Goal: Task Accomplishment & Management: Use online tool/utility

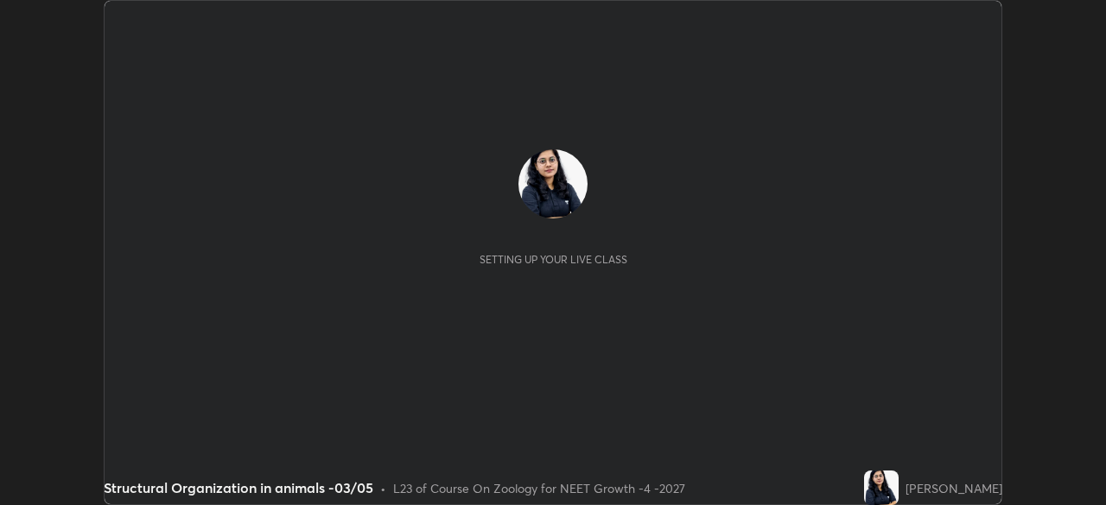
scroll to position [505, 1105]
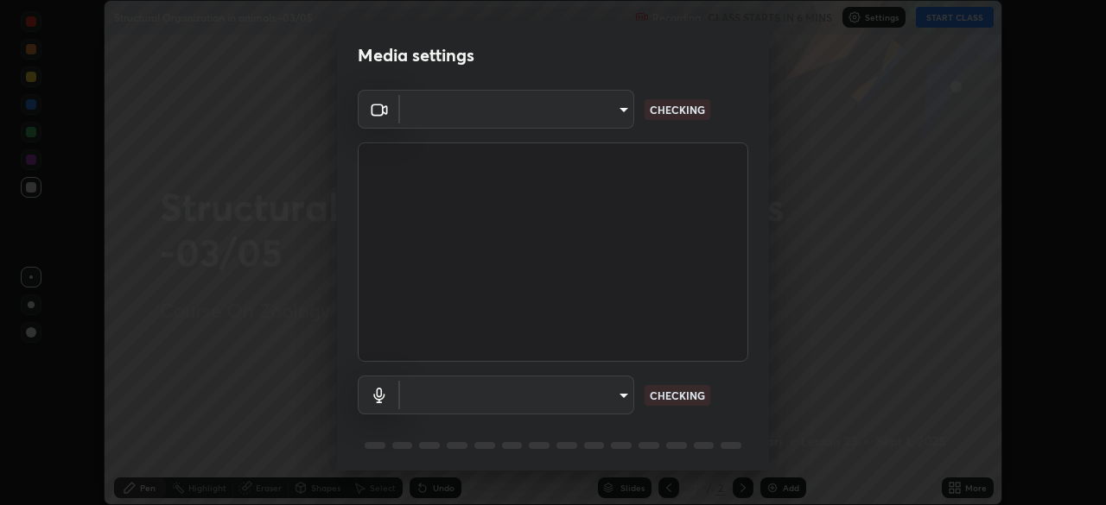
click at [559, 122] on body "Erase all Structural Organization in animals -03/05 Recording CLASS STARTS IN 6…" at bounding box center [553, 252] width 1106 height 505
click at [555, 113] on div at bounding box center [553, 252] width 1106 height 505
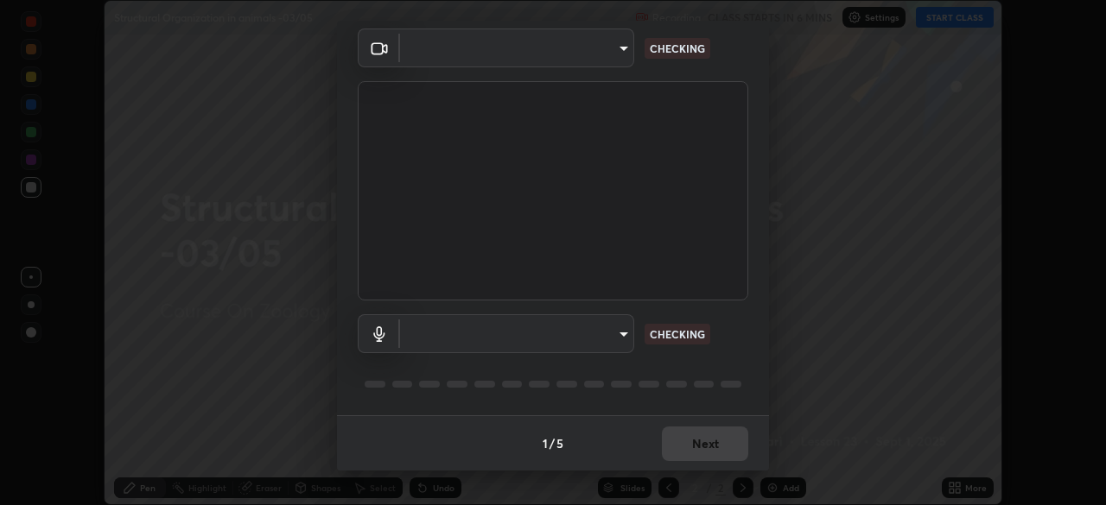
type input "1bc8c760721724c3bb23fa848bc882cb96d251e159a7e377002adb6141e657bd"
type input "1918f708b987fa0595dc9586349fa6393aff4c3e10ee40660038fb12667bac0b"
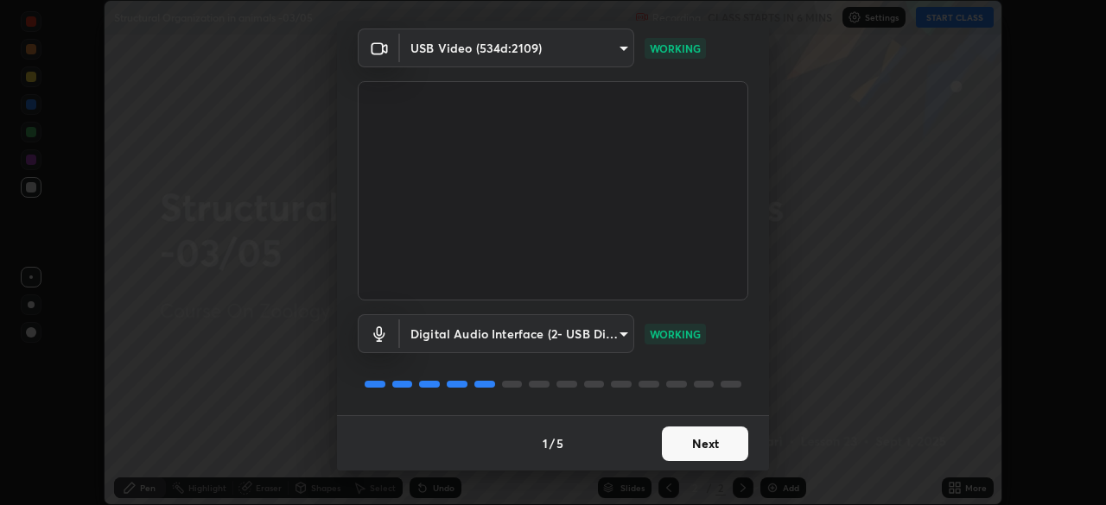
click at [703, 445] on button "Next" at bounding box center [705, 444] width 86 height 35
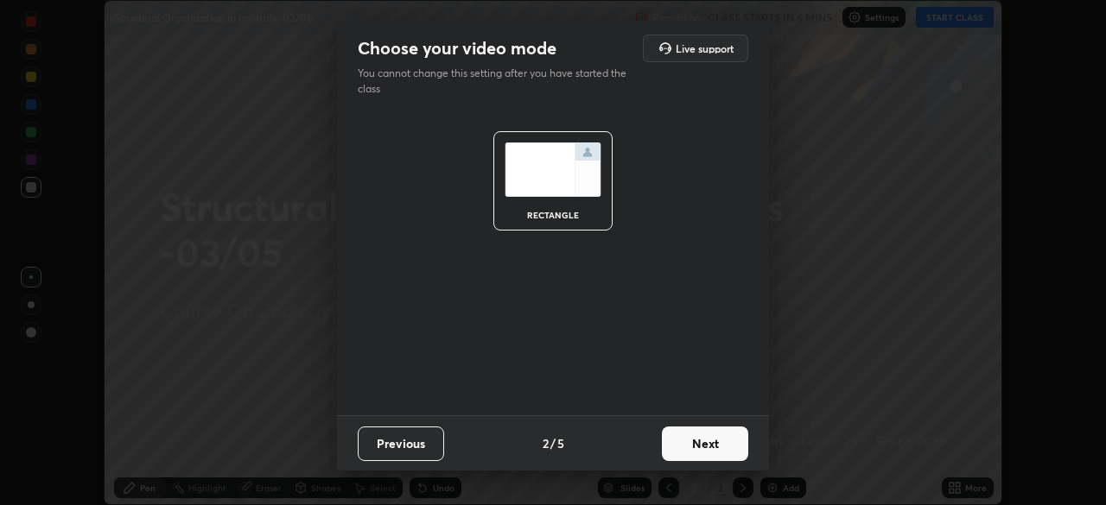
scroll to position [0, 0]
click at [713, 447] on button "Next" at bounding box center [705, 444] width 86 height 35
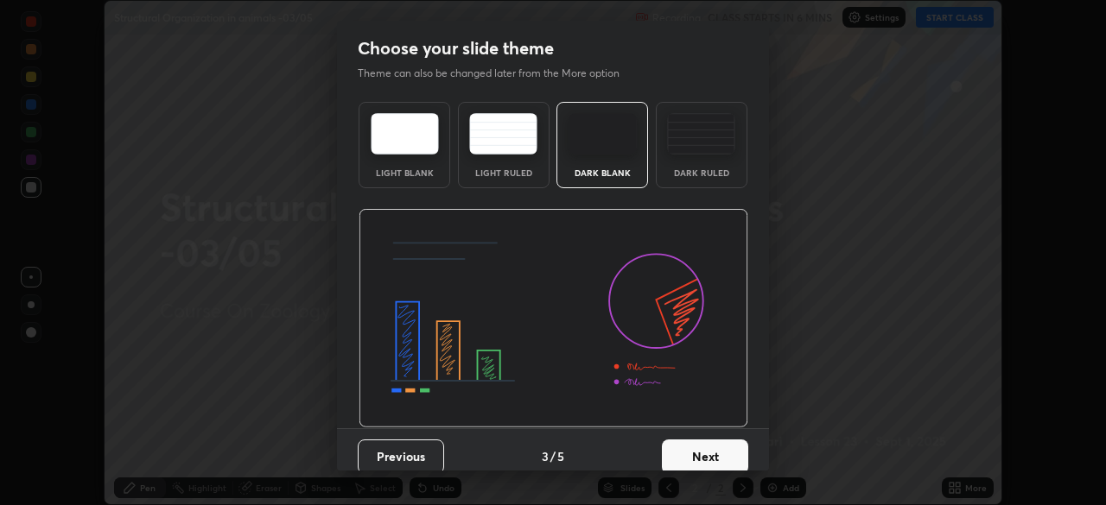
click at [725, 449] on button "Next" at bounding box center [705, 457] width 86 height 35
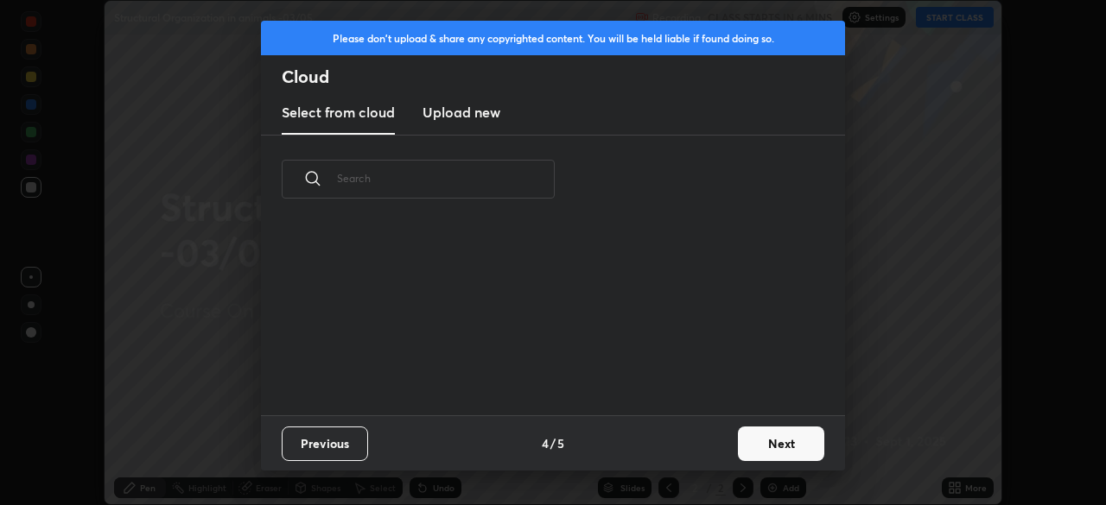
scroll to position [192, 555]
click at [480, 120] on h3 "Upload new" at bounding box center [461, 112] width 78 height 21
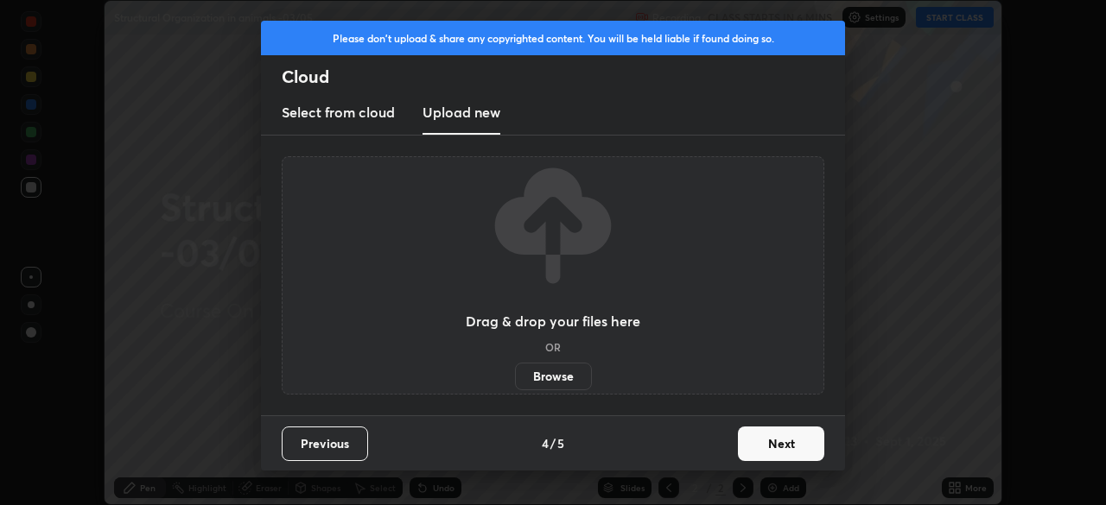
click at [549, 374] on label "Browse" at bounding box center [553, 377] width 77 height 28
click at [515, 374] on input "Browse" at bounding box center [515, 377] width 0 height 28
click at [563, 383] on label "Browse" at bounding box center [553, 377] width 77 height 28
click at [515, 383] on input "Browse" at bounding box center [515, 377] width 0 height 28
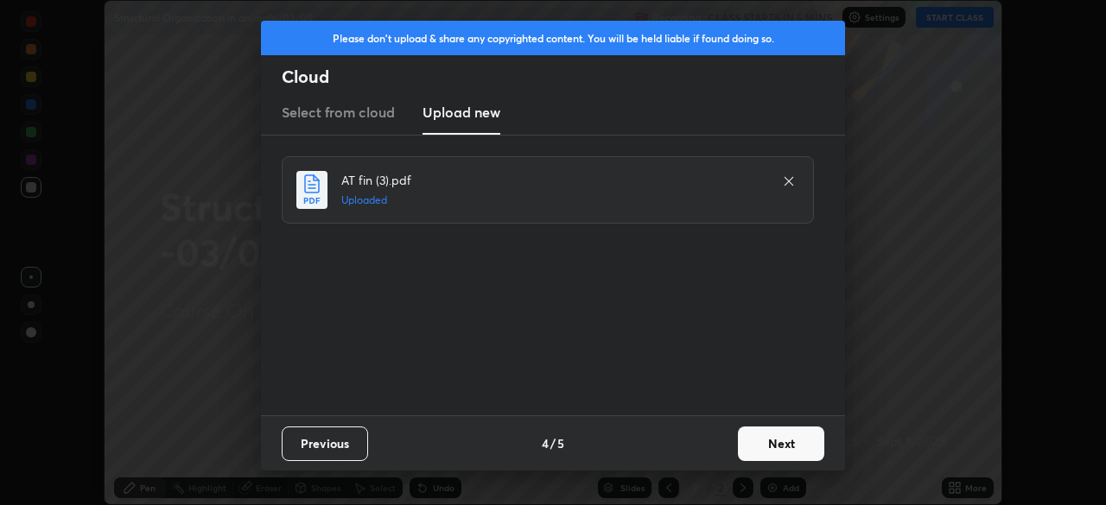
click at [789, 444] on button "Next" at bounding box center [781, 444] width 86 height 35
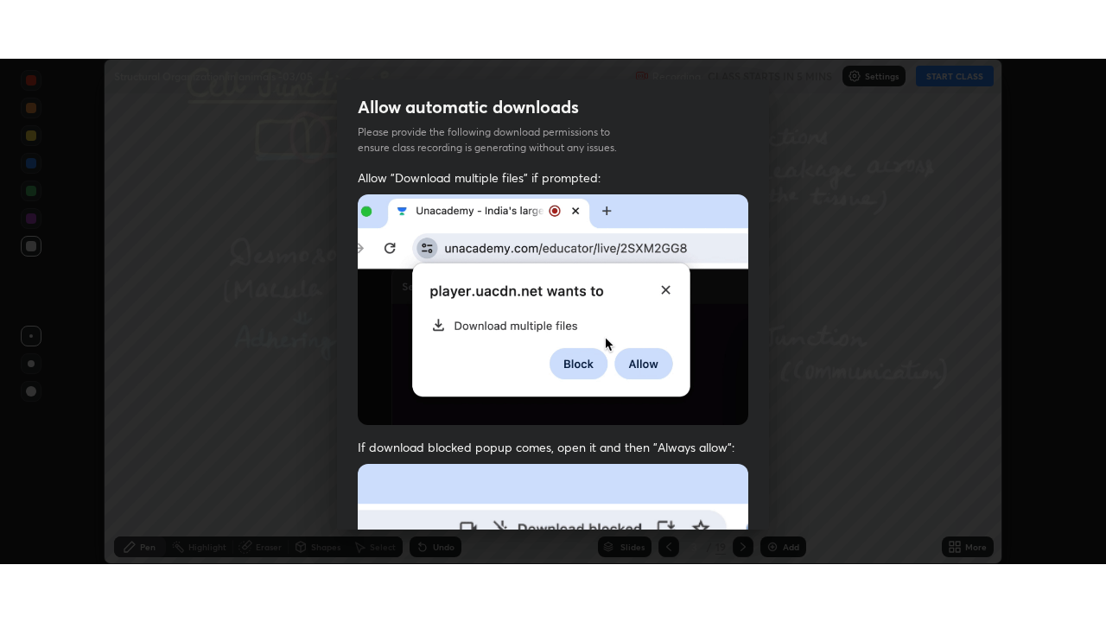
scroll to position [414, 0]
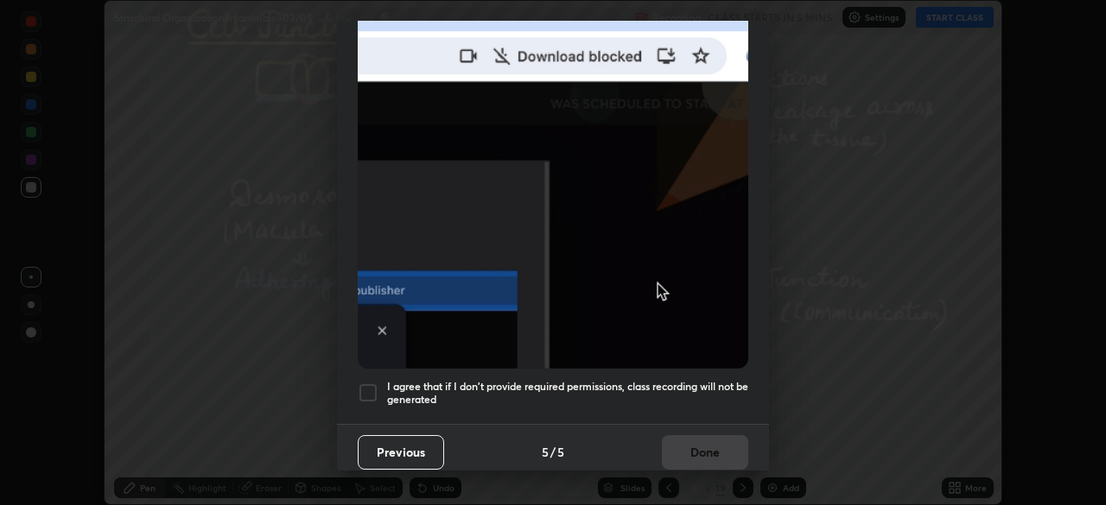
click at [371, 384] on div at bounding box center [368, 393] width 21 height 21
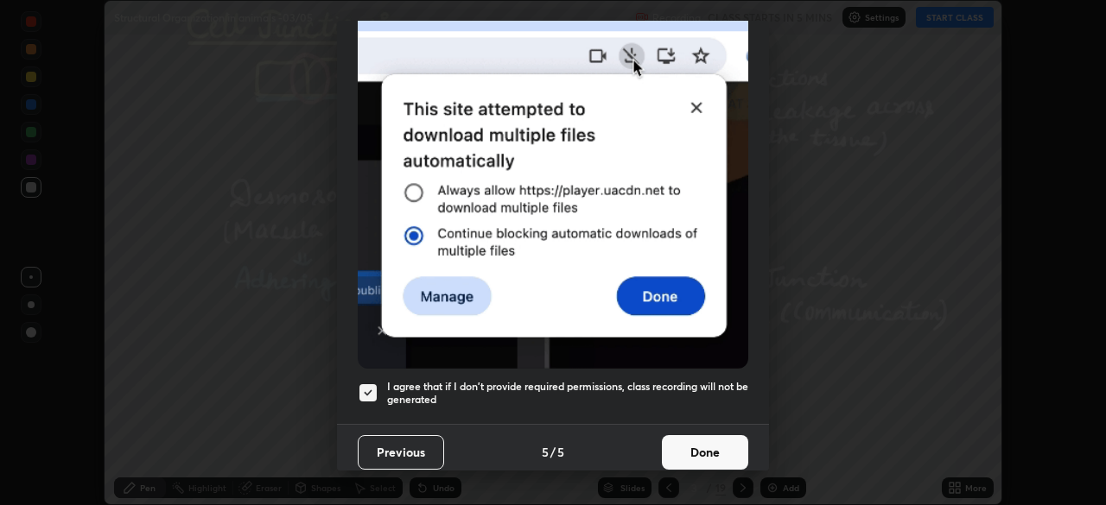
click at [688, 447] on button "Done" at bounding box center [705, 452] width 86 height 35
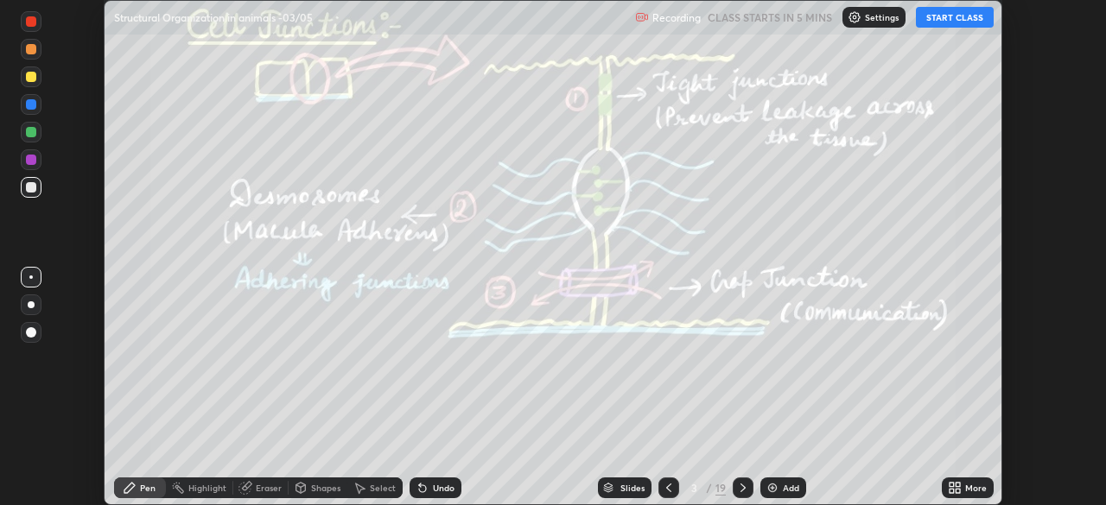
click at [957, 485] on icon at bounding box center [957, 485] width 4 height 4
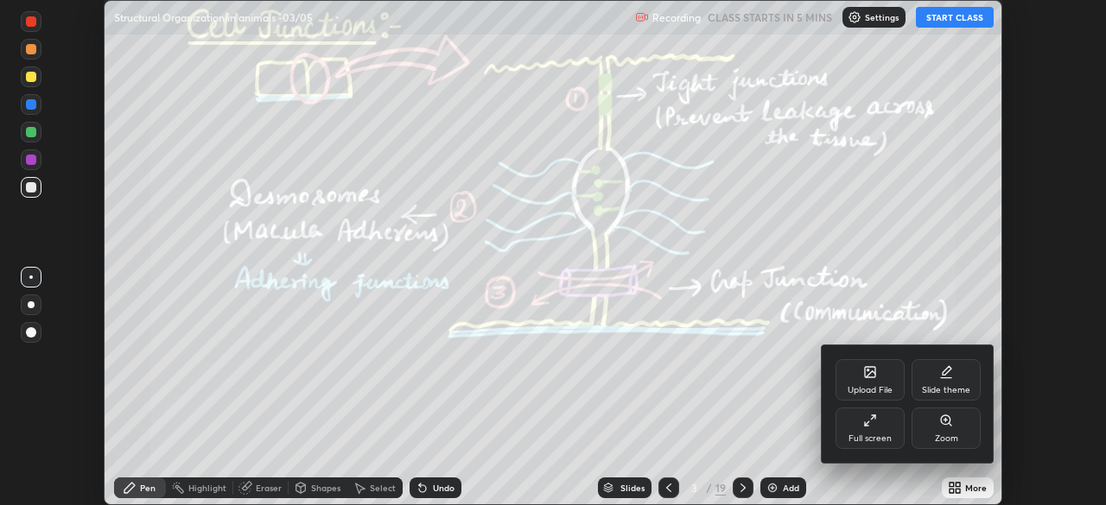
click at [881, 440] on div "Full screen" at bounding box center [869, 438] width 43 height 9
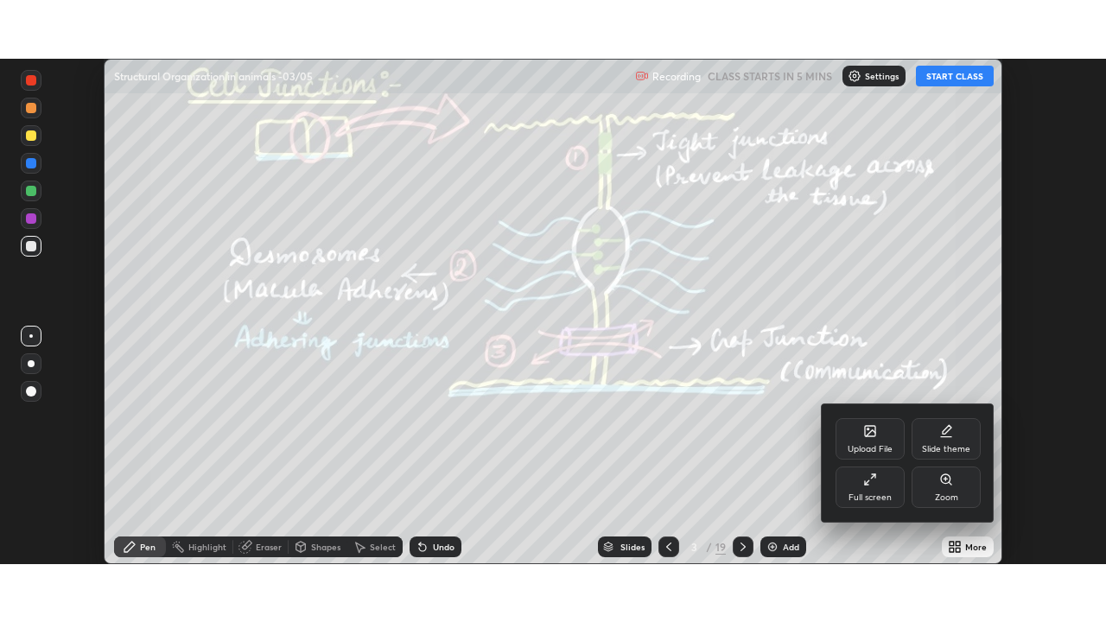
scroll to position [622, 1106]
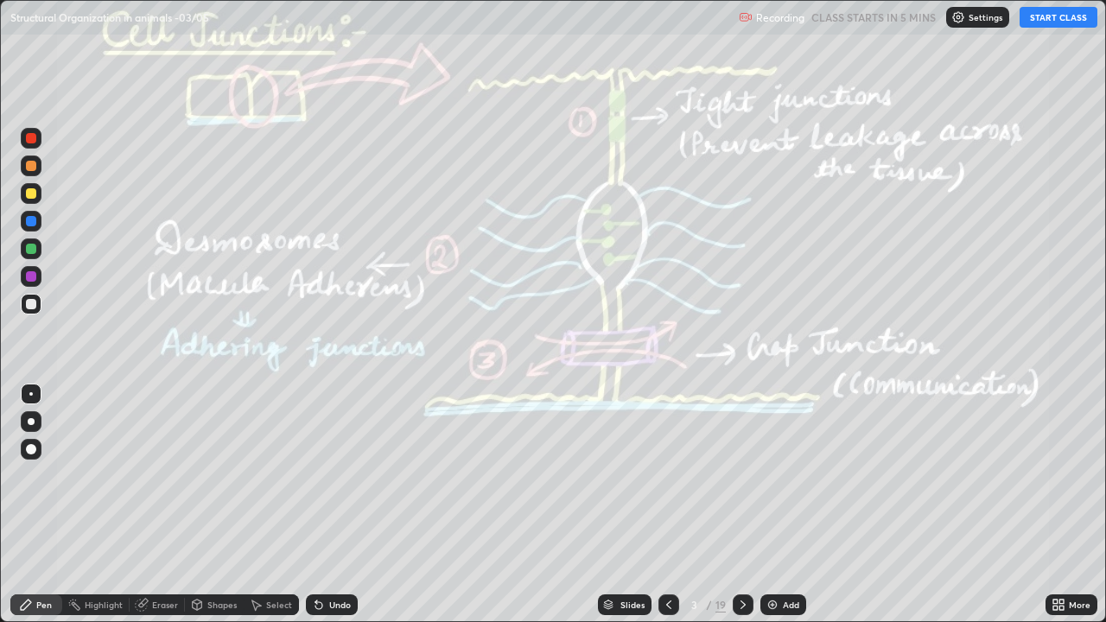
click at [669, 504] on icon at bounding box center [668, 604] width 5 height 9
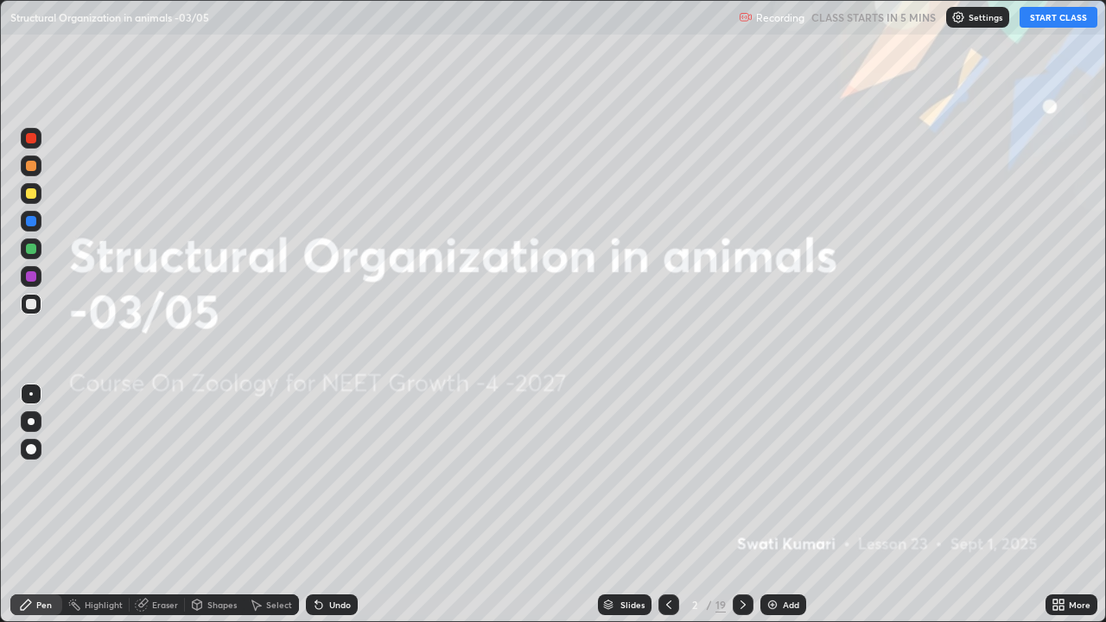
click at [967, 16] on div "Settings" at bounding box center [977, 17] width 63 height 21
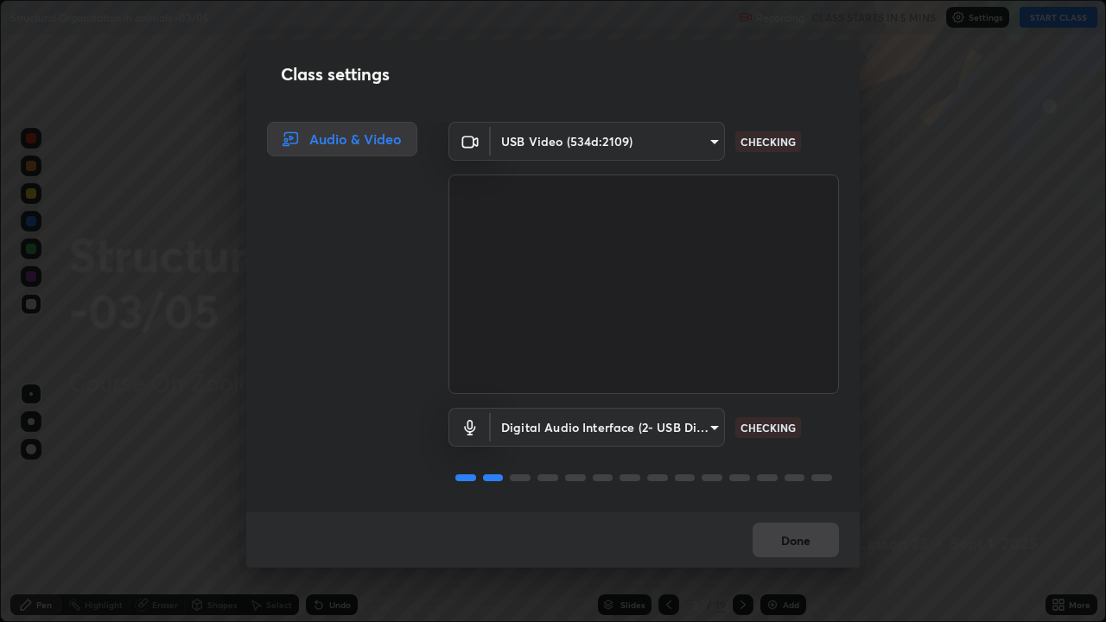
scroll to position [2, 0]
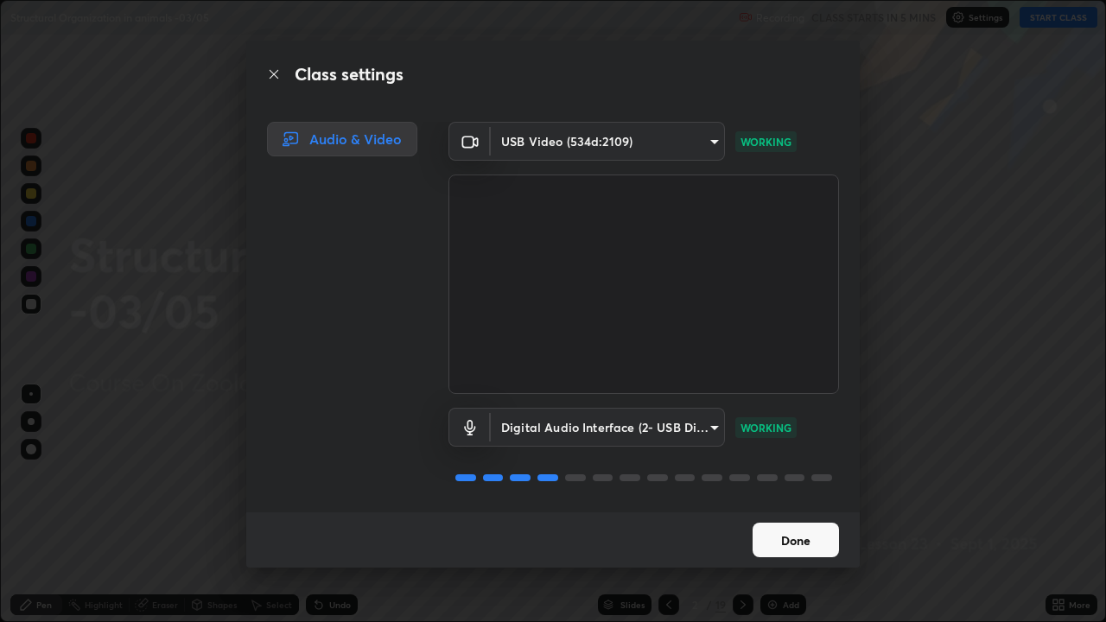
click at [797, 504] on button "Done" at bounding box center [795, 540] width 86 height 35
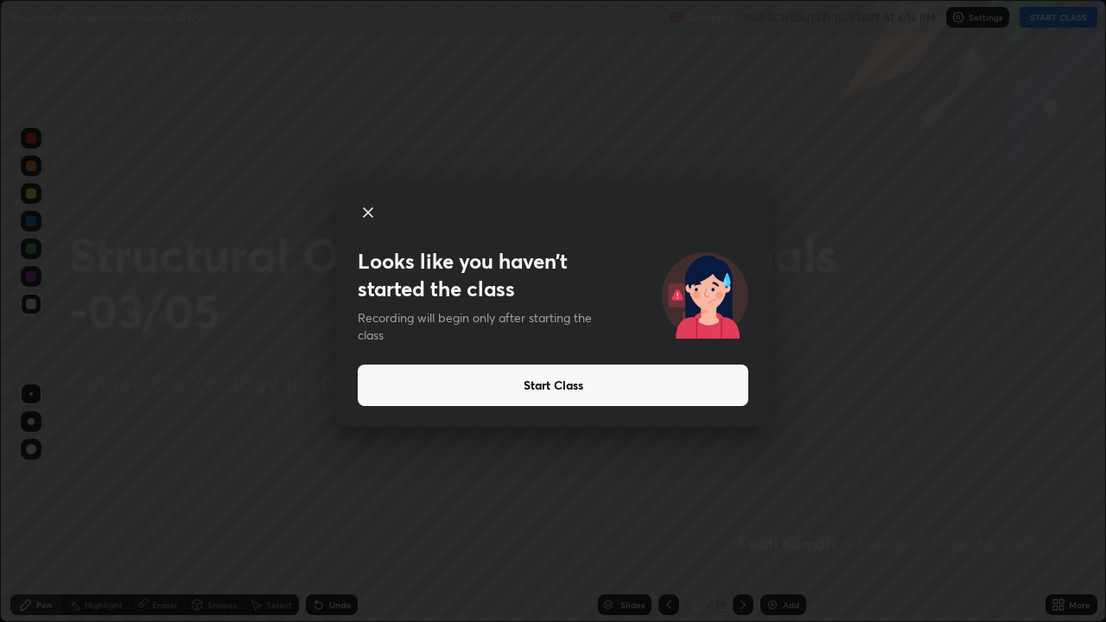
click at [579, 387] on button "Start Class" at bounding box center [553, 384] width 390 height 41
click at [569, 394] on button "Start Class" at bounding box center [553, 384] width 390 height 41
click at [556, 393] on button "Start Class" at bounding box center [553, 384] width 390 height 41
click at [552, 393] on button "Start Class" at bounding box center [553, 384] width 390 height 41
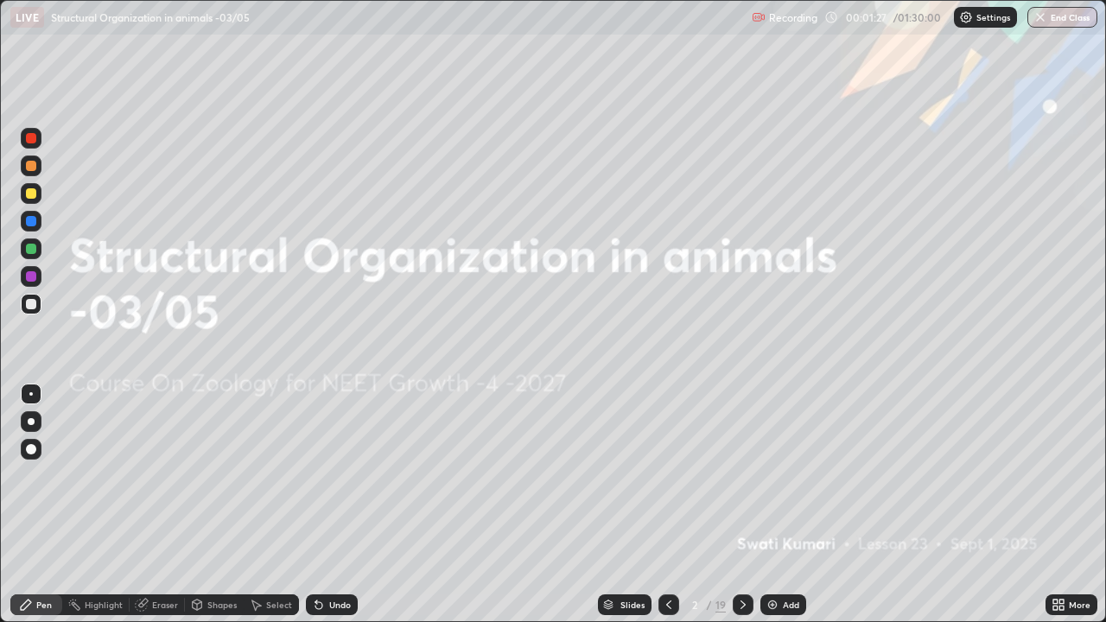
click at [614, 504] on div "Slides" at bounding box center [625, 604] width 54 height 21
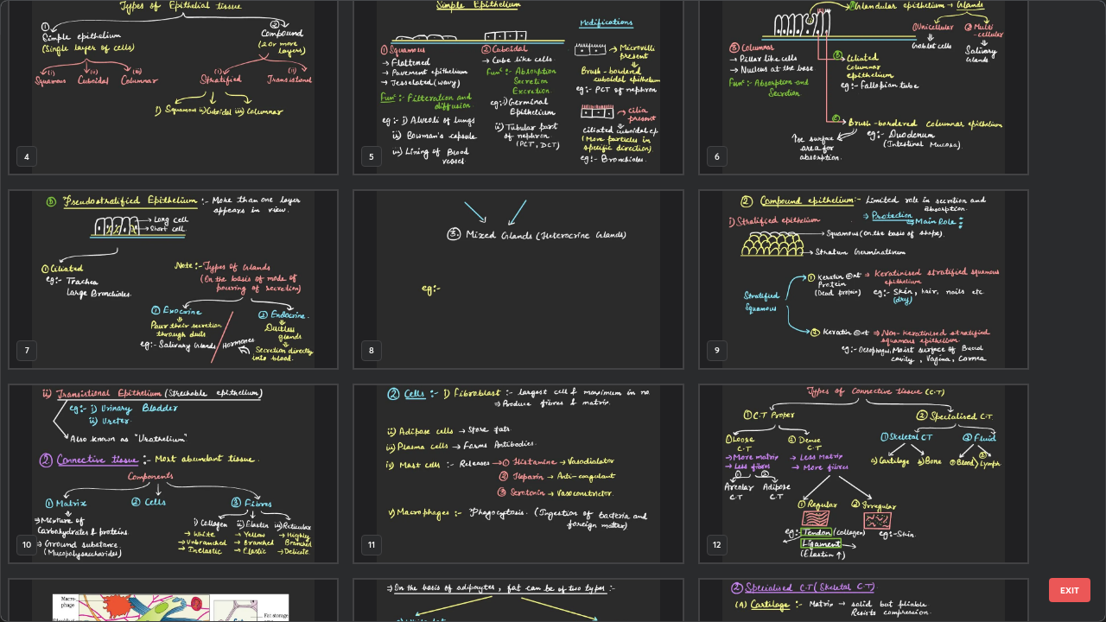
scroll to position [237, 0]
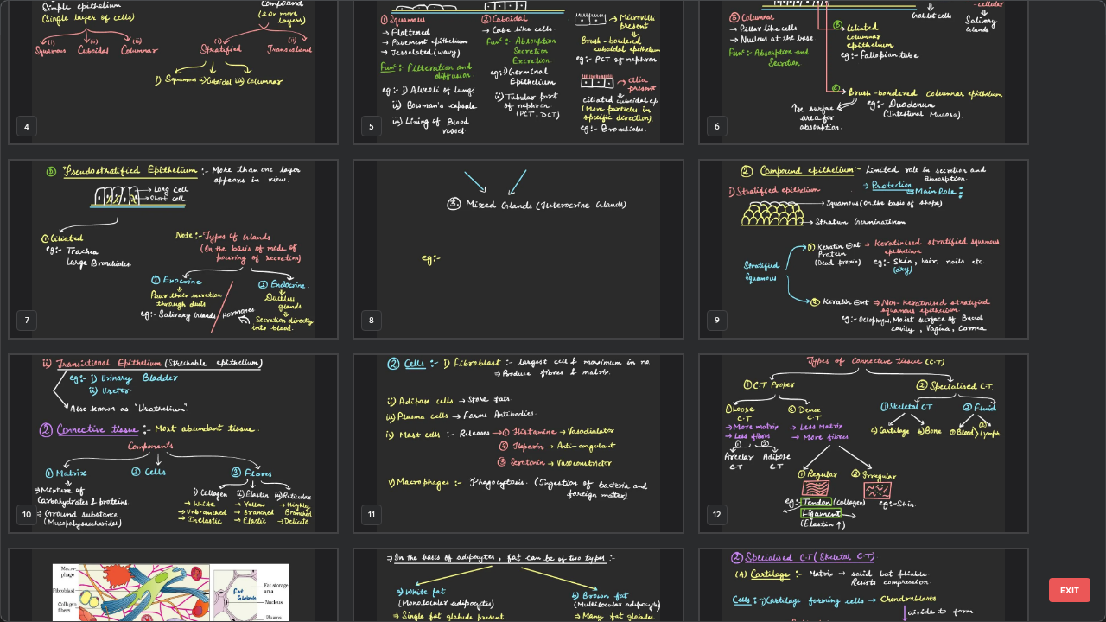
click at [793, 294] on img "grid" at bounding box center [863, 249] width 327 height 177
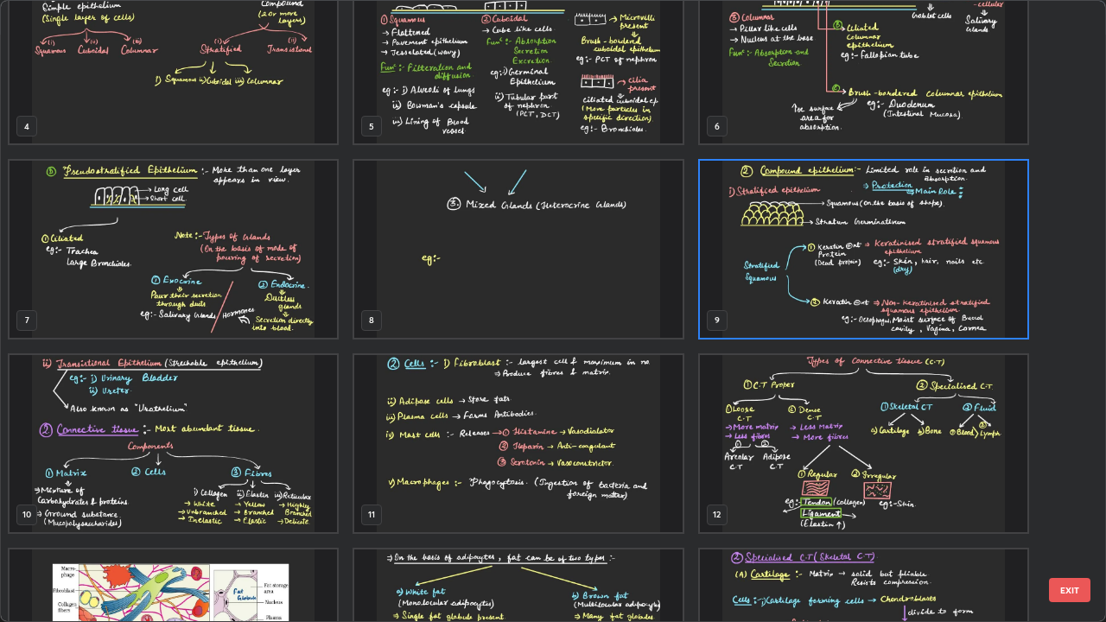
click at [789, 288] on img "grid" at bounding box center [863, 249] width 327 height 177
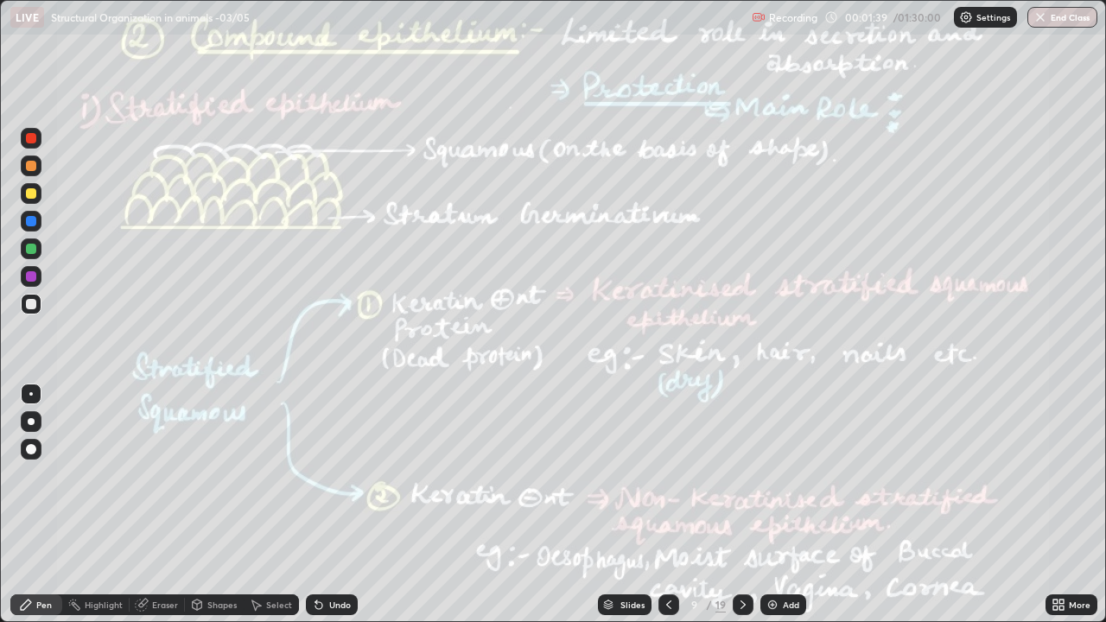
click at [739, 504] on icon at bounding box center [743, 605] width 14 height 14
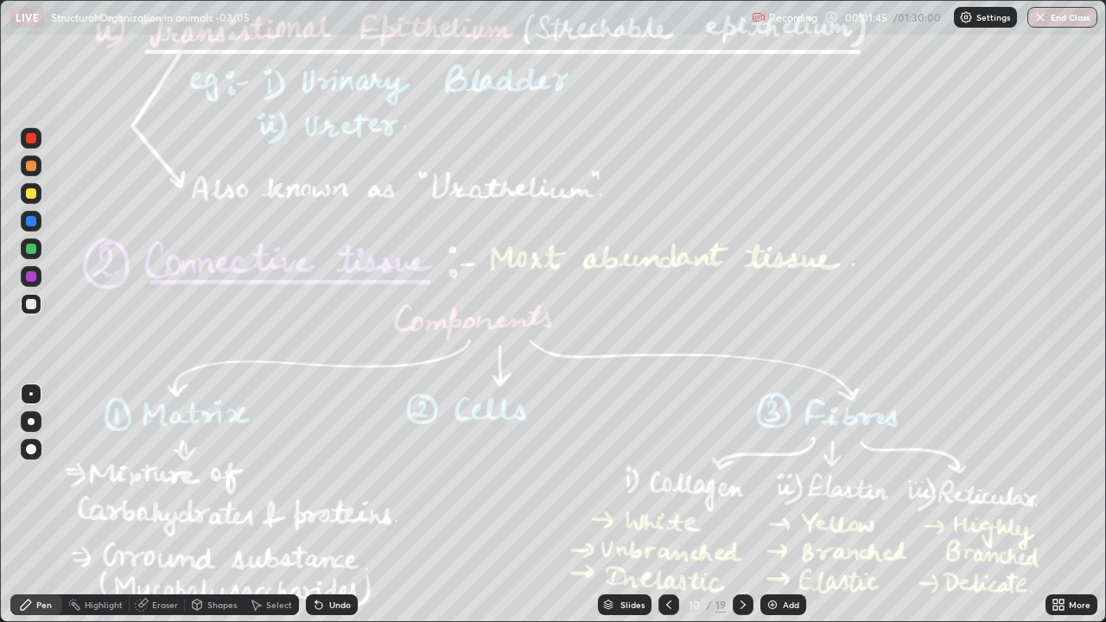
click at [29, 248] on div at bounding box center [31, 249] width 10 height 10
click at [84, 504] on div "Highlight" at bounding box center [95, 604] width 67 height 21
click at [96, 504] on div "Highlight" at bounding box center [95, 604] width 67 height 21
click at [35, 504] on div "Pen" at bounding box center [36, 604] width 52 height 21
click at [33, 303] on div at bounding box center [31, 304] width 10 height 10
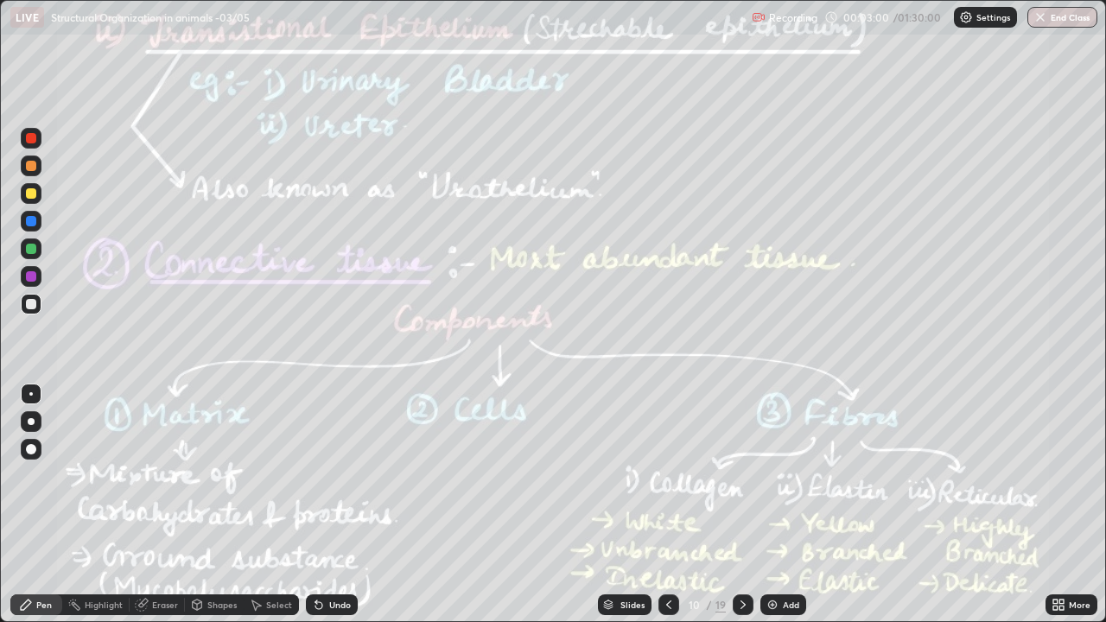
click at [37, 417] on div at bounding box center [31, 421] width 21 height 21
click at [101, 504] on div "Highlight" at bounding box center [104, 604] width 38 height 9
click at [28, 251] on div at bounding box center [31, 249] width 10 height 10
click at [39, 504] on div "Pen" at bounding box center [44, 604] width 16 height 9
click at [29, 219] on div at bounding box center [31, 221] width 10 height 10
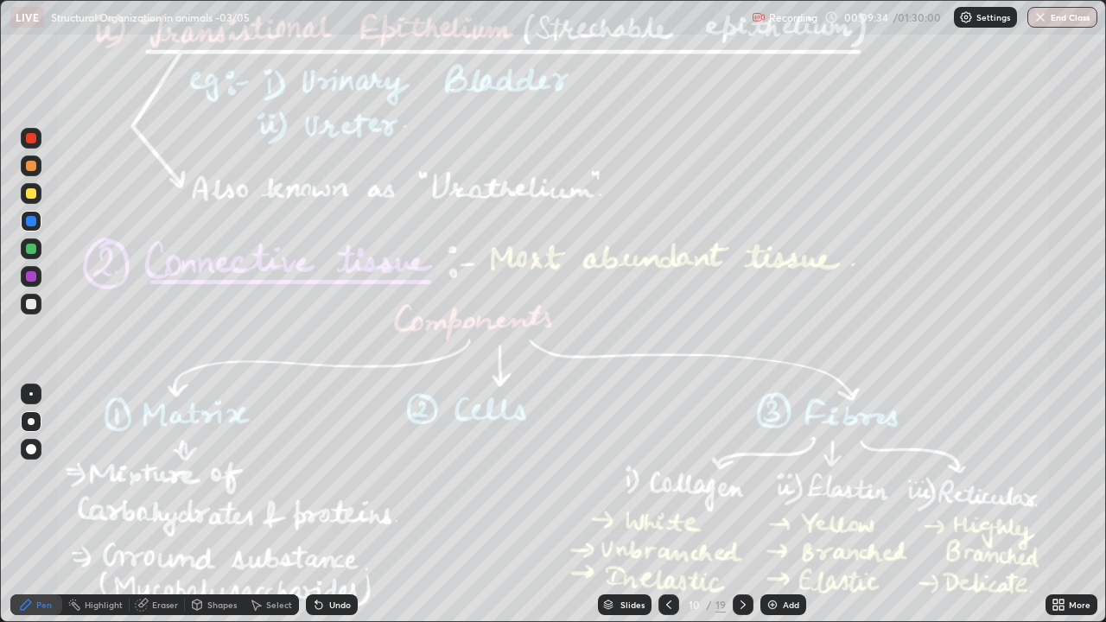
click at [98, 504] on div "Highlight" at bounding box center [95, 604] width 67 height 21
click at [33, 313] on div at bounding box center [31, 304] width 21 height 21
click at [39, 504] on div "Pen" at bounding box center [36, 604] width 52 height 21
click at [32, 424] on div at bounding box center [31, 421] width 7 height 7
click at [35, 198] on div at bounding box center [31, 193] width 21 height 21
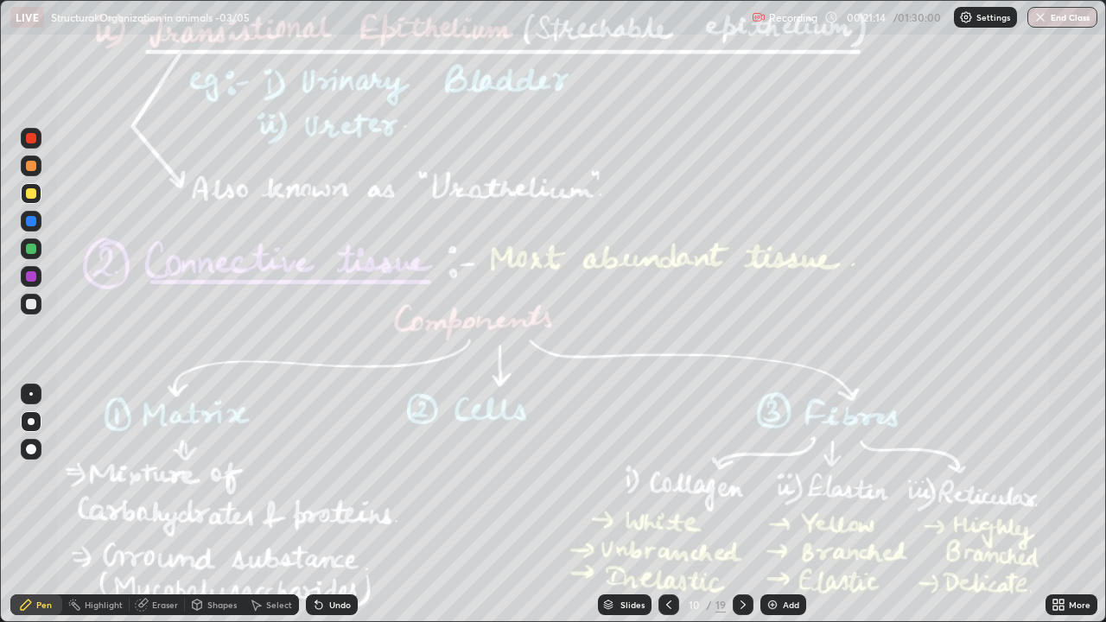
click at [739, 504] on icon at bounding box center [743, 605] width 14 height 14
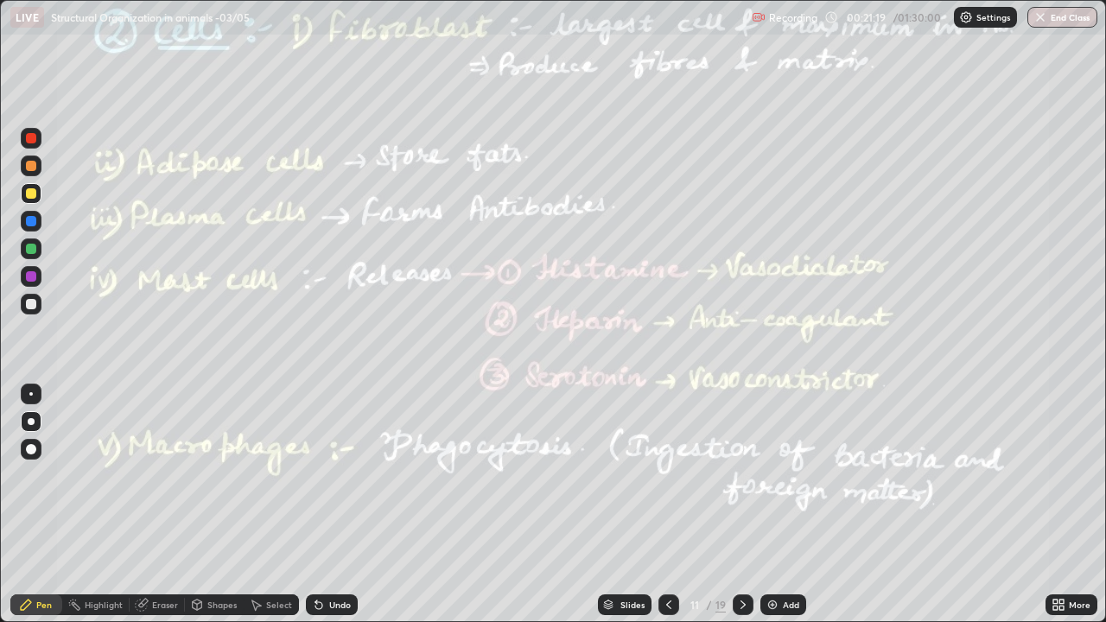
click at [28, 168] on div at bounding box center [31, 166] width 10 height 10
click at [26, 221] on div at bounding box center [31, 221] width 10 height 10
click at [75, 504] on circle at bounding box center [75, 600] width 2 height 2
click at [49, 504] on div "Pen" at bounding box center [44, 604] width 16 height 9
click at [37, 307] on div at bounding box center [31, 304] width 21 height 21
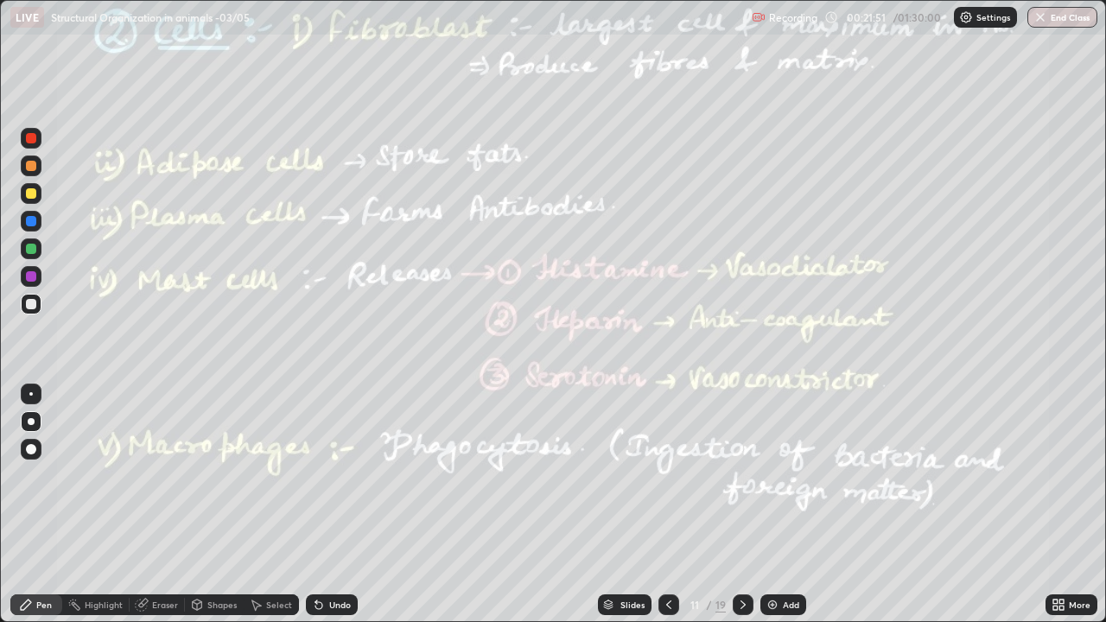
click at [104, 504] on div "Highlight" at bounding box center [104, 604] width 38 height 9
click at [35, 250] on div at bounding box center [31, 249] width 10 height 10
click at [35, 504] on div "Pen" at bounding box center [36, 604] width 52 height 21
click at [32, 304] on div at bounding box center [31, 304] width 10 height 10
click at [103, 504] on div "Highlight" at bounding box center [104, 604] width 38 height 9
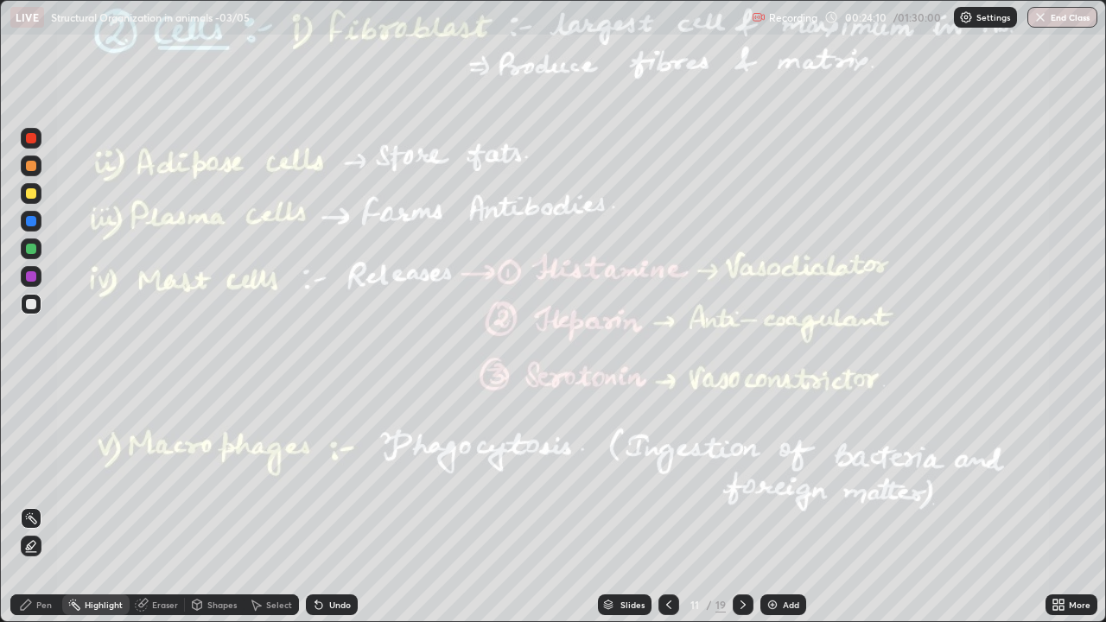
click at [33, 193] on div at bounding box center [31, 193] width 10 height 10
click at [31, 223] on div at bounding box center [31, 221] width 10 height 10
click at [26, 161] on div at bounding box center [31, 165] width 21 height 21
click at [103, 504] on div "Highlight" at bounding box center [104, 604] width 38 height 9
click at [25, 276] on div at bounding box center [31, 276] width 21 height 21
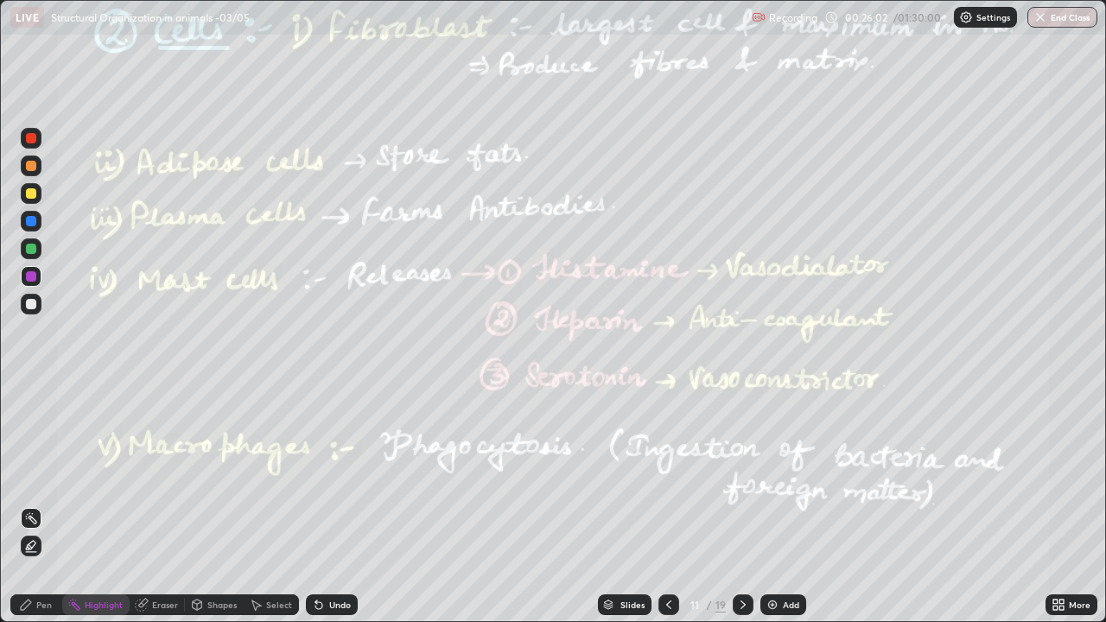
click at [43, 504] on div "Pen" at bounding box center [44, 604] width 16 height 9
click at [331, 504] on div "Undo" at bounding box center [340, 604] width 22 height 9
click at [29, 224] on div at bounding box center [31, 221] width 10 height 10
click at [96, 504] on div "Highlight" at bounding box center [95, 604] width 67 height 21
click at [741, 504] on icon at bounding box center [742, 604] width 5 height 9
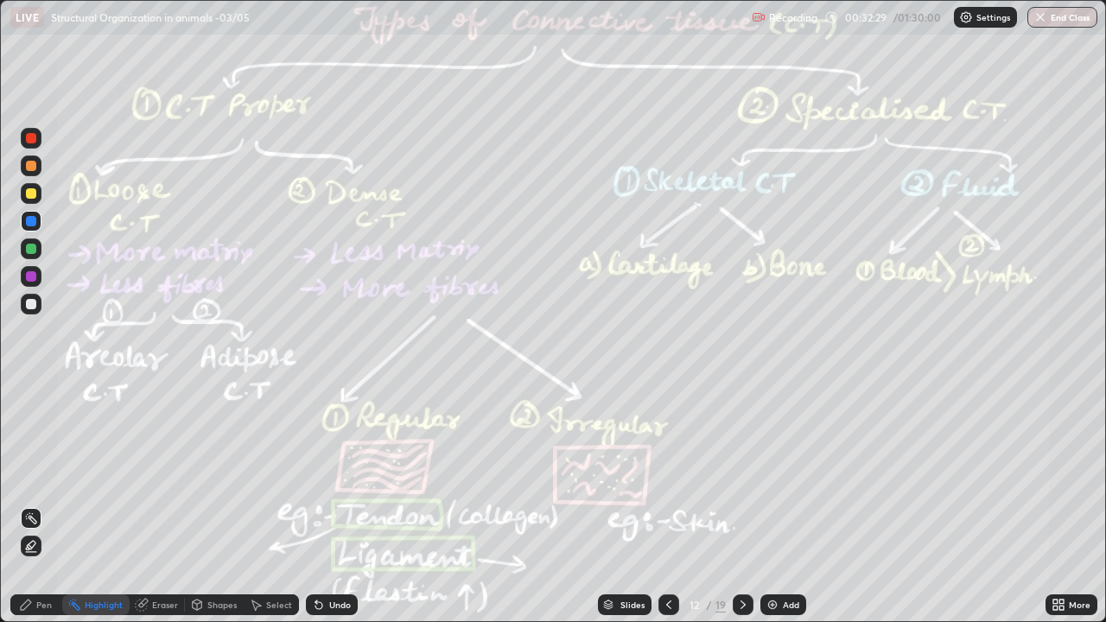
click at [35, 244] on div at bounding box center [31, 249] width 10 height 10
click at [30, 194] on div at bounding box center [31, 193] width 10 height 10
click at [37, 504] on div "Pen" at bounding box center [44, 604] width 16 height 9
click at [101, 504] on div "Highlight" at bounding box center [104, 604] width 38 height 9
click at [35, 247] on div at bounding box center [31, 249] width 10 height 10
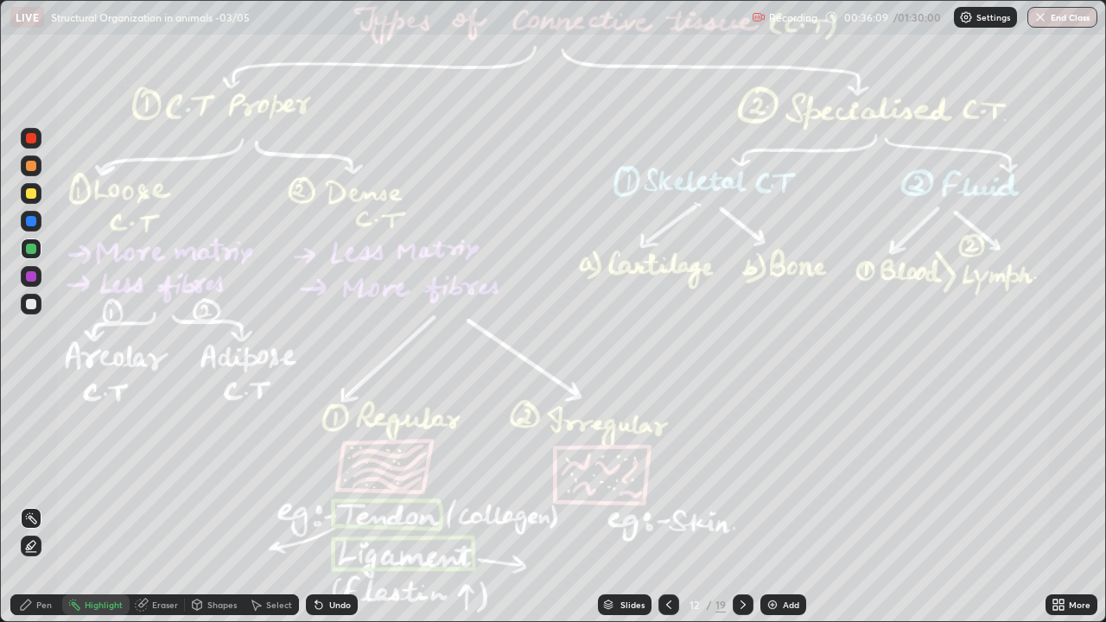
click at [35, 504] on div "Pen" at bounding box center [36, 604] width 52 height 21
click at [87, 504] on div "Highlight" at bounding box center [104, 604] width 38 height 9
click at [38, 221] on div at bounding box center [31, 221] width 21 height 21
click at [31, 144] on div at bounding box center [31, 138] width 21 height 21
click at [150, 504] on div "Eraser" at bounding box center [157, 604] width 55 height 21
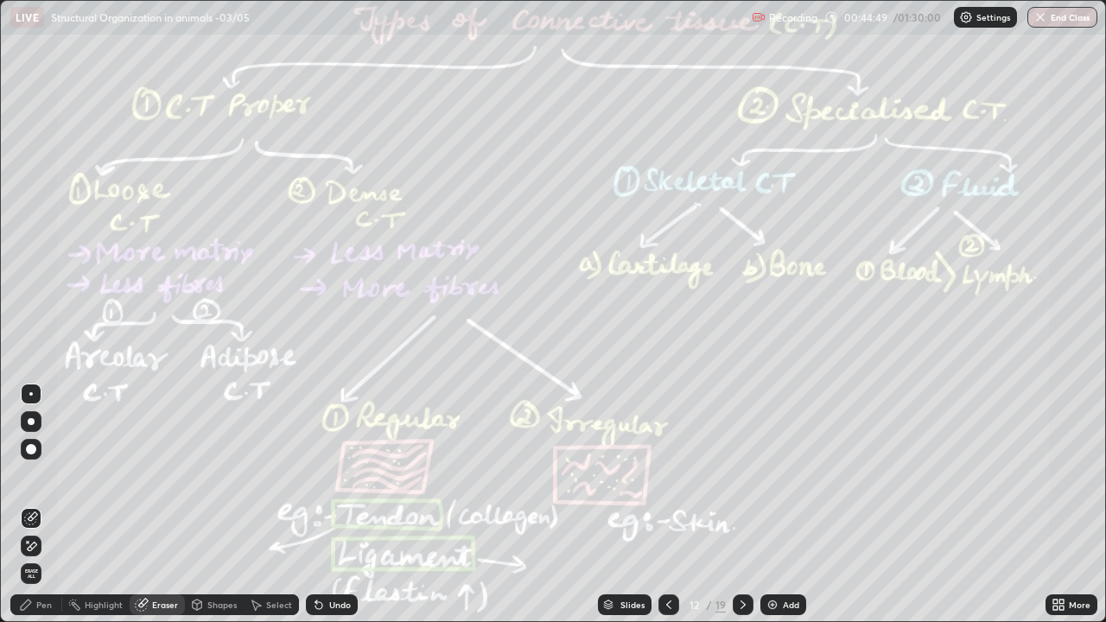
click at [732, 504] on div at bounding box center [742, 604] width 21 height 21
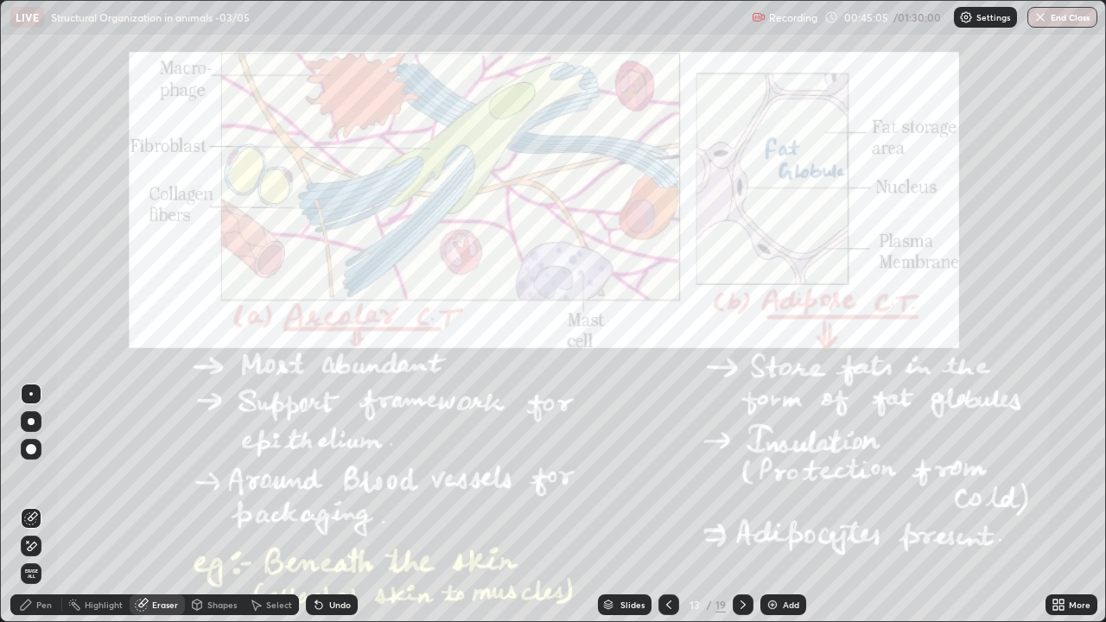
click at [29, 504] on icon at bounding box center [26, 604] width 10 height 10
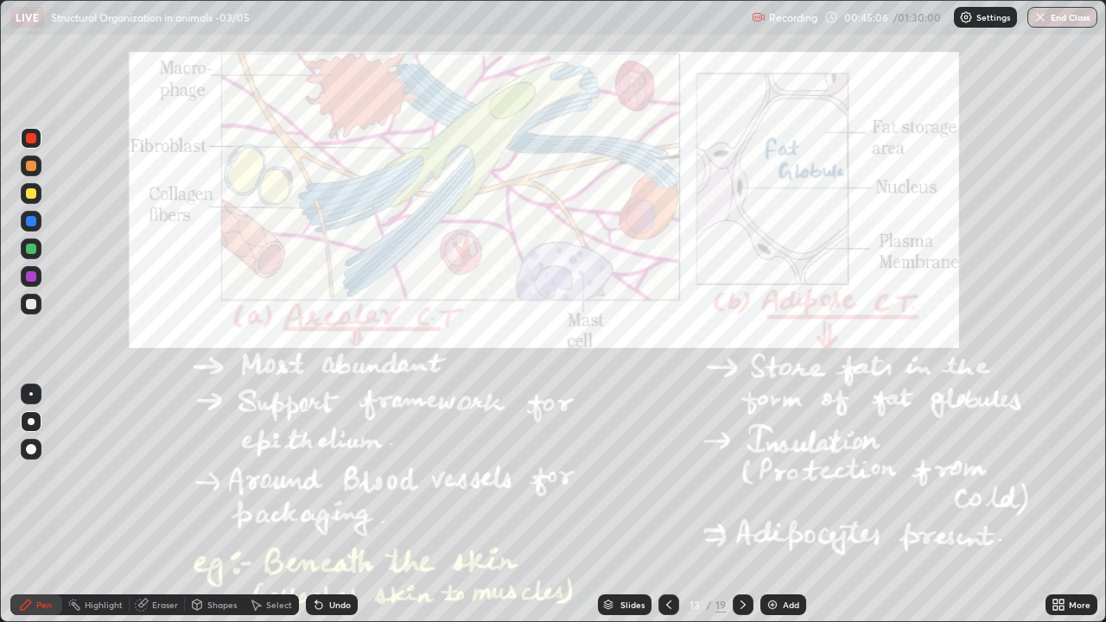
click at [29, 248] on div at bounding box center [31, 249] width 10 height 10
click at [325, 504] on div "Undo" at bounding box center [332, 604] width 52 height 21
click at [100, 504] on div "Highlight" at bounding box center [104, 604] width 38 height 9
click at [36, 282] on div at bounding box center [31, 276] width 21 height 21
click at [35, 504] on div "Pen" at bounding box center [36, 604] width 52 height 21
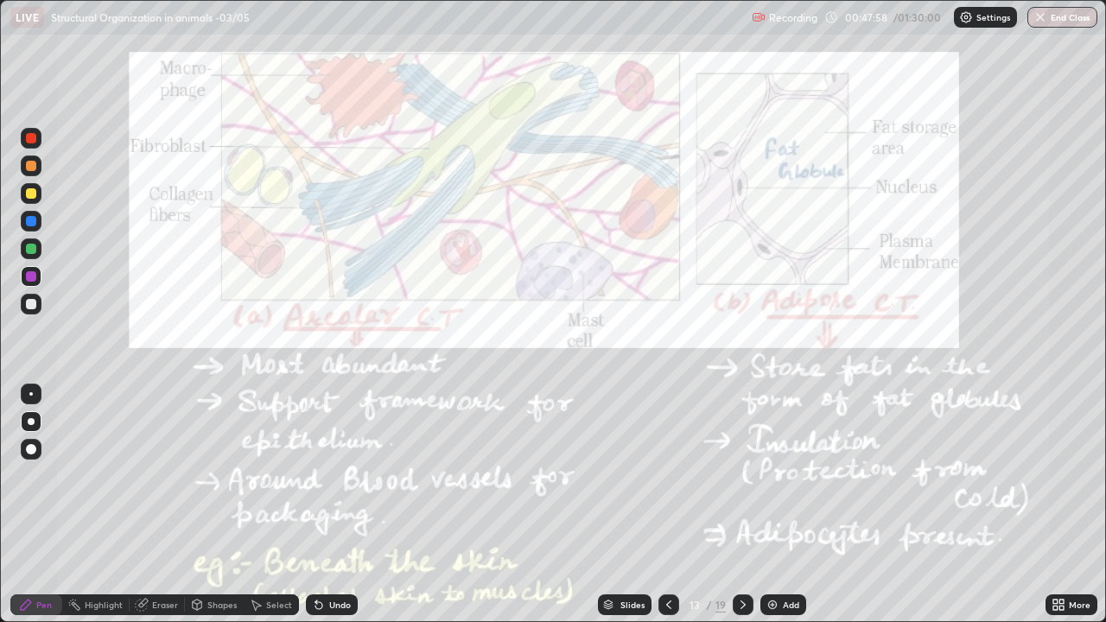
click at [31, 192] on div at bounding box center [31, 193] width 10 height 10
click at [35, 277] on div at bounding box center [31, 276] width 10 height 10
click at [328, 504] on div "Undo" at bounding box center [332, 604] width 52 height 21
click at [104, 504] on div "Highlight" at bounding box center [95, 604] width 67 height 21
click at [33, 220] on div at bounding box center [31, 221] width 10 height 10
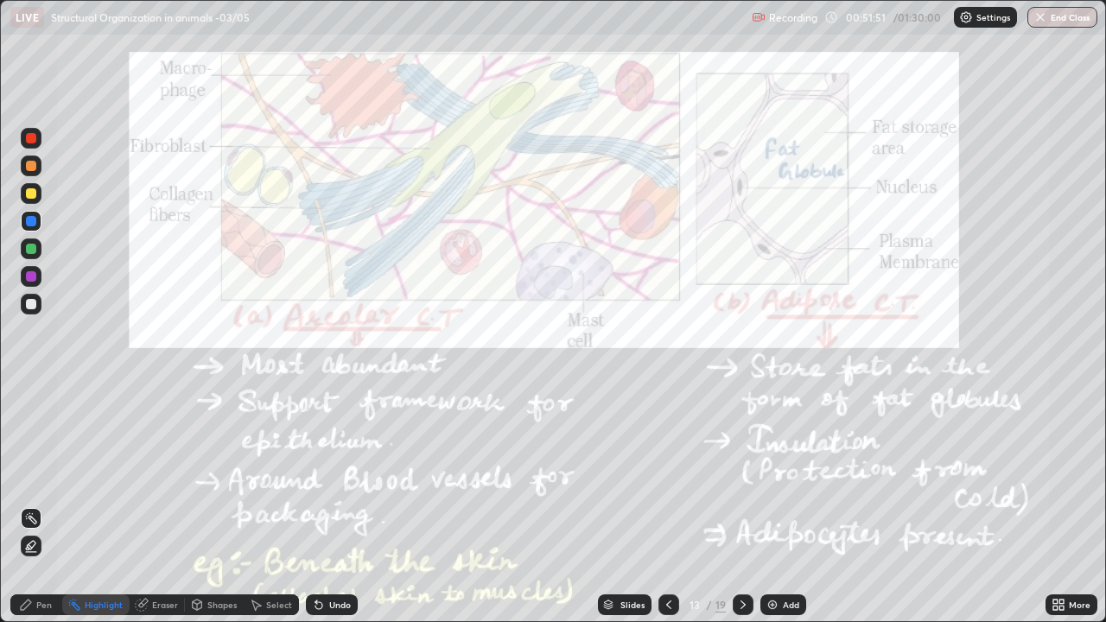
click at [28, 221] on div at bounding box center [31, 221] width 10 height 10
click at [40, 504] on div "Pen" at bounding box center [36, 604] width 52 height 21
click at [33, 457] on div at bounding box center [31, 449] width 21 height 21
click at [344, 504] on div "Undo" at bounding box center [340, 604] width 22 height 9
click at [343, 504] on div "Undo" at bounding box center [332, 604] width 52 height 21
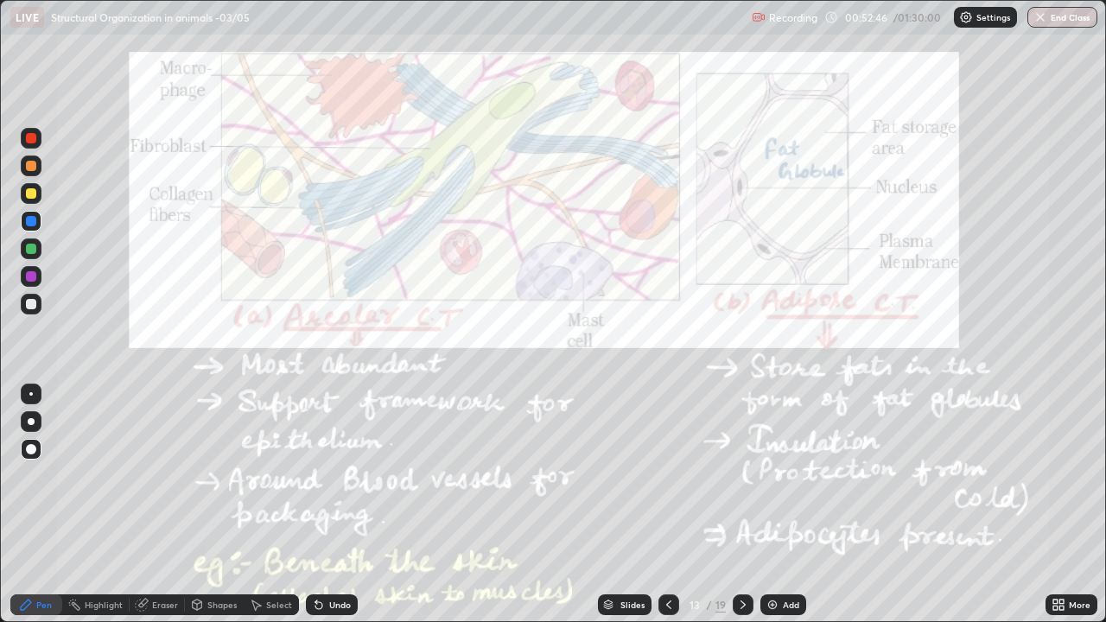
click at [352, 504] on div "Undo" at bounding box center [332, 604] width 52 height 21
click at [26, 191] on div at bounding box center [31, 193] width 10 height 10
click at [32, 168] on div at bounding box center [31, 166] width 10 height 10
click at [98, 504] on div "Highlight" at bounding box center [104, 604] width 38 height 9
click at [741, 504] on icon at bounding box center [743, 605] width 14 height 14
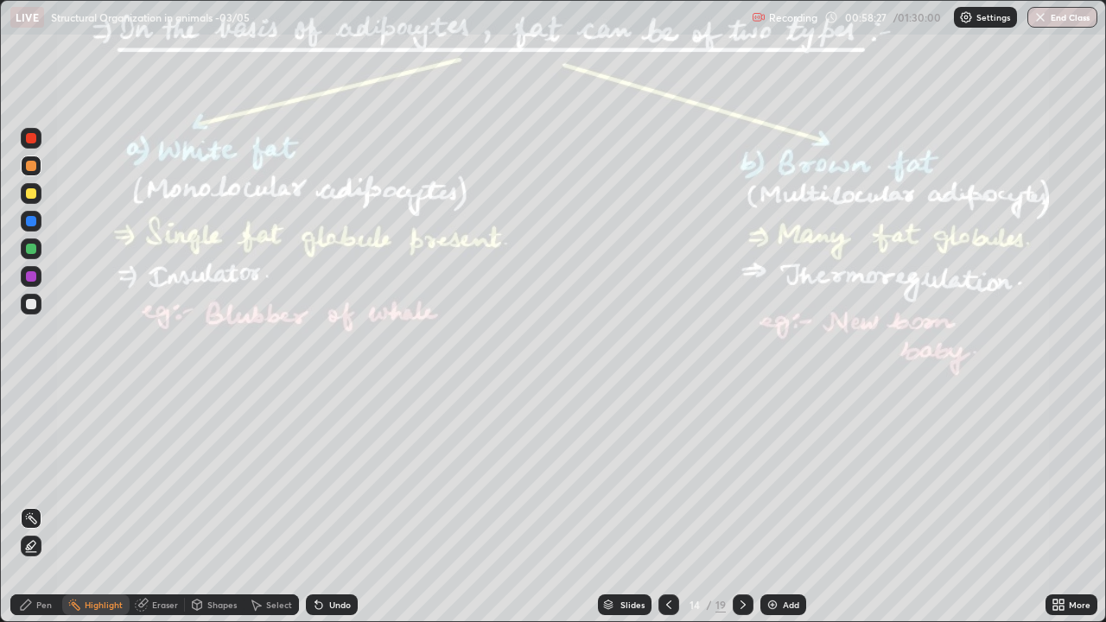
click at [28, 246] on div at bounding box center [31, 249] width 10 height 10
click at [667, 504] on icon at bounding box center [669, 605] width 14 height 14
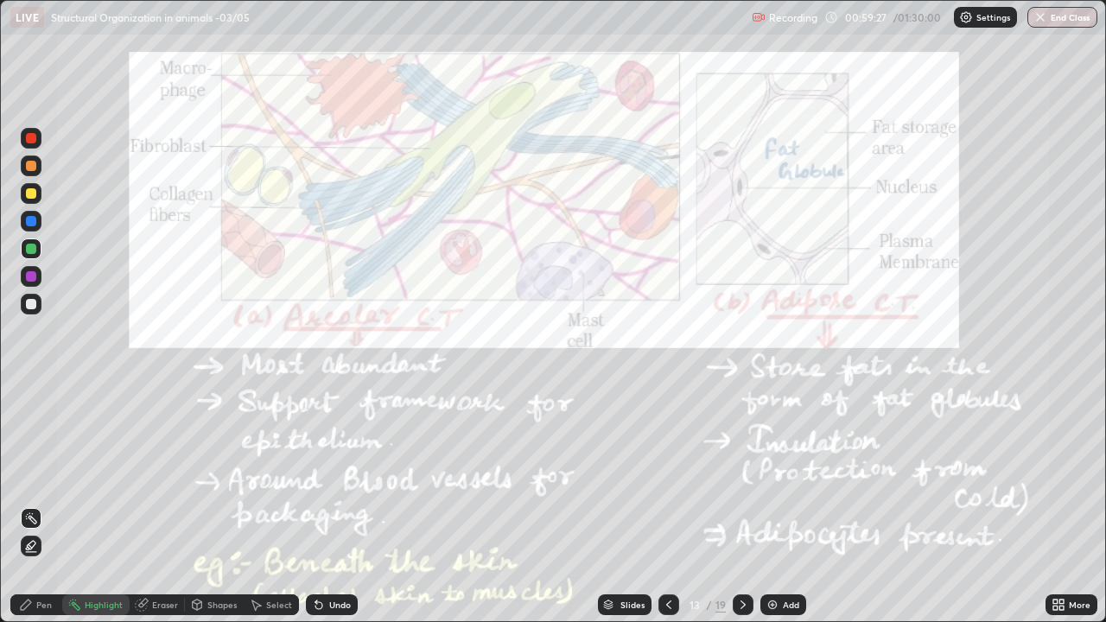
click at [739, 504] on icon at bounding box center [743, 605] width 14 height 14
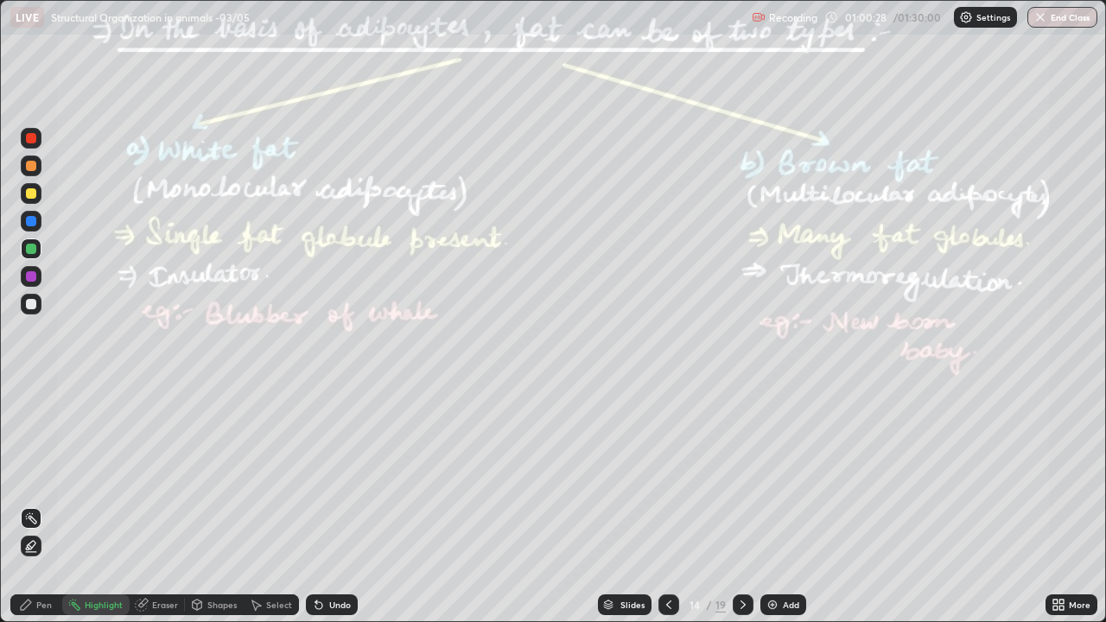
click at [38, 504] on div "Pen" at bounding box center [44, 604] width 16 height 9
click at [104, 504] on div "Highlight" at bounding box center [95, 604] width 67 height 21
click at [137, 504] on icon at bounding box center [141, 604] width 11 height 11
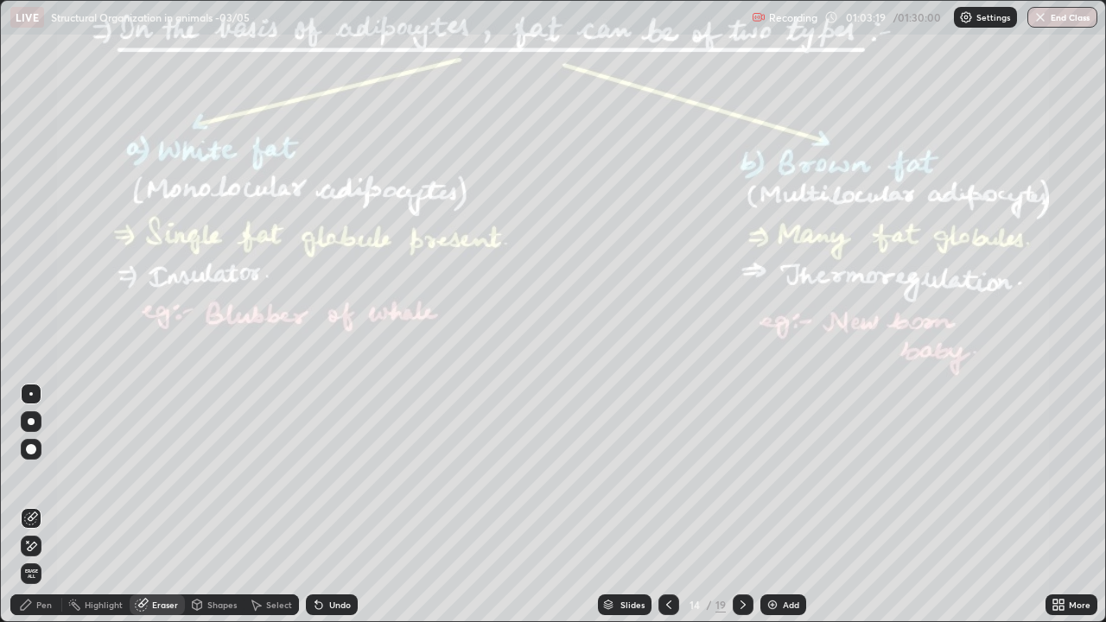
click at [32, 504] on icon at bounding box center [26, 605] width 14 height 14
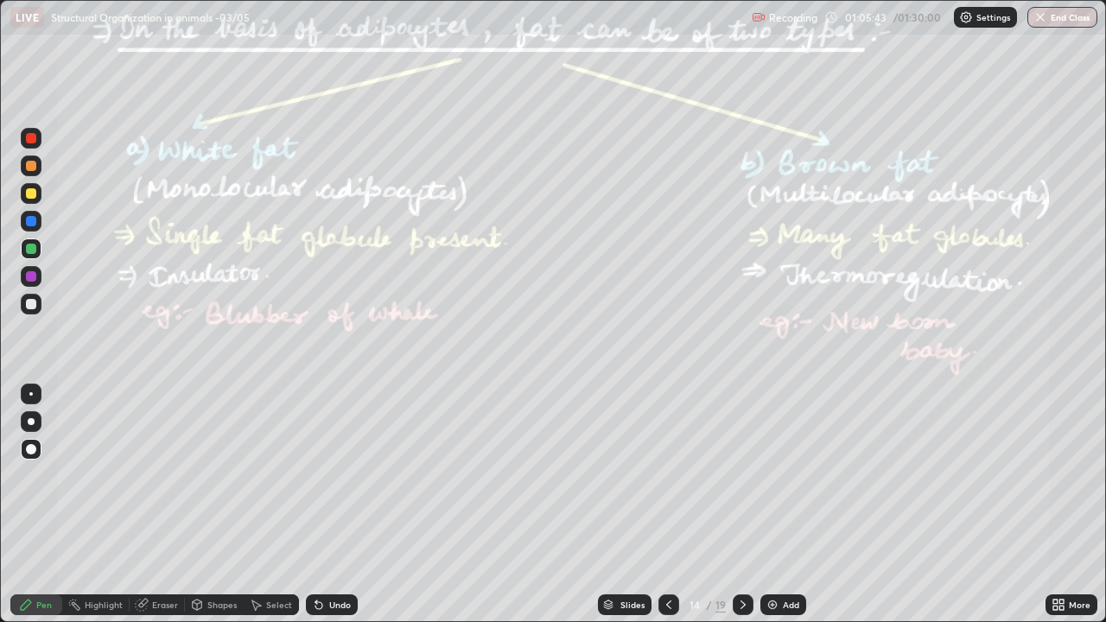
click at [35, 193] on div at bounding box center [31, 193] width 10 height 10
click at [22, 225] on div at bounding box center [31, 221] width 21 height 21
click at [31, 193] on div at bounding box center [31, 193] width 10 height 10
click at [30, 223] on div at bounding box center [31, 221] width 10 height 10
click at [741, 504] on icon at bounding box center [743, 605] width 14 height 14
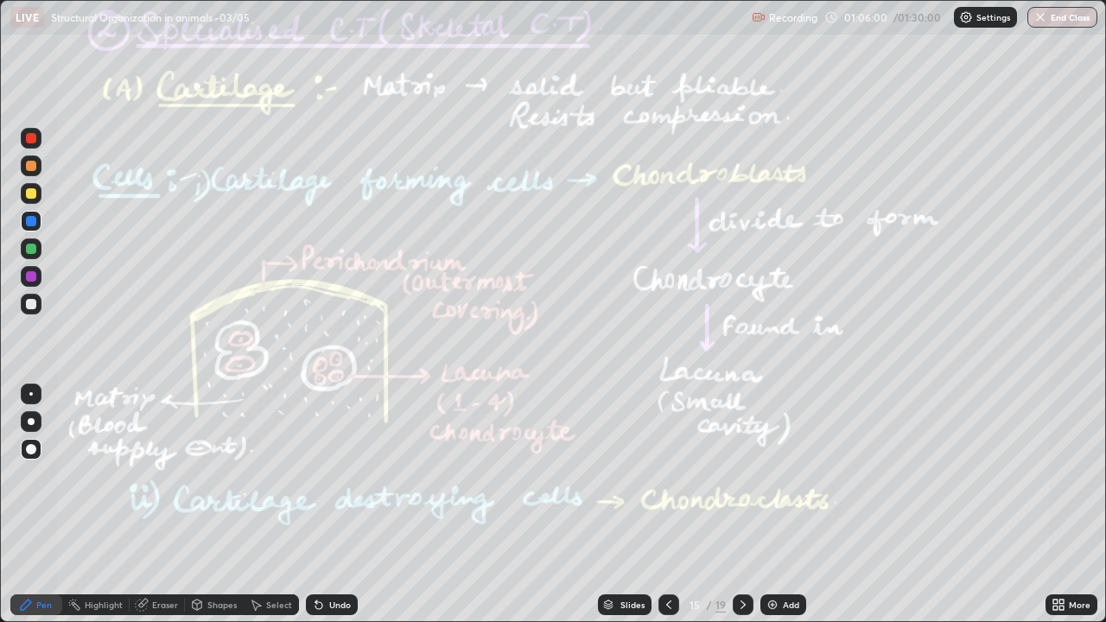
click at [664, 504] on icon at bounding box center [669, 605] width 14 height 14
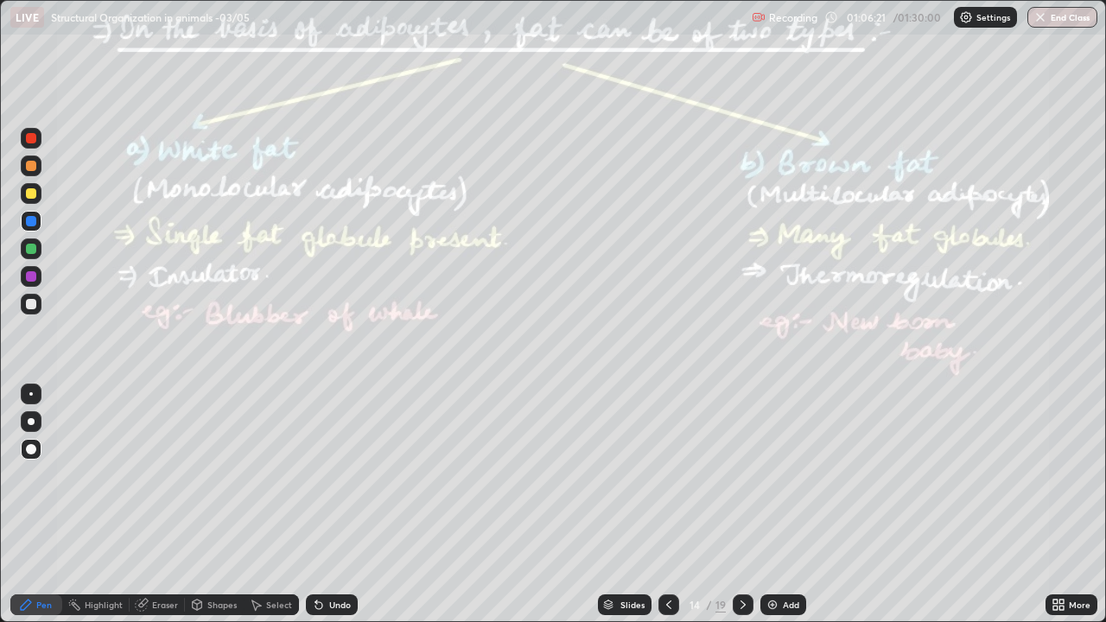
click at [741, 504] on icon at bounding box center [743, 605] width 14 height 14
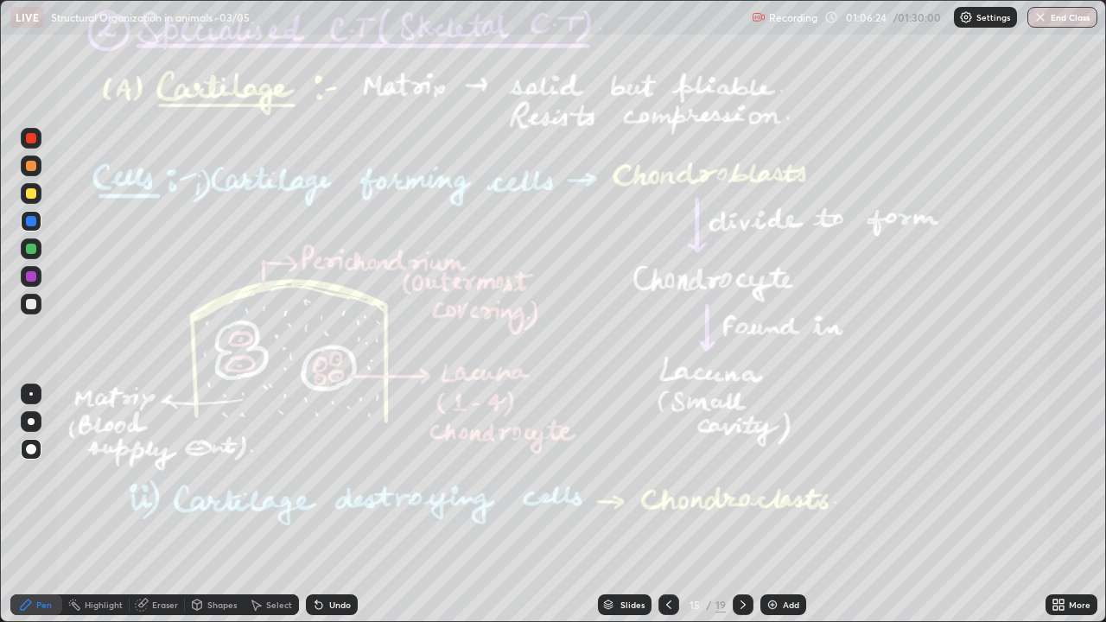
click at [24, 219] on div at bounding box center [31, 221] width 21 height 21
click at [94, 504] on div "Highlight" at bounding box center [104, 604] width 38 height 9
click at [43, 504] on div "Pen" at bounding box center [44, 604] width 16 height 9
click at [38, 415] on div at bounding box center [31, 421] width 21 height 21
click at [96, 504] on div "Highlight" at bounding box center [104, 604] width 38 height 9
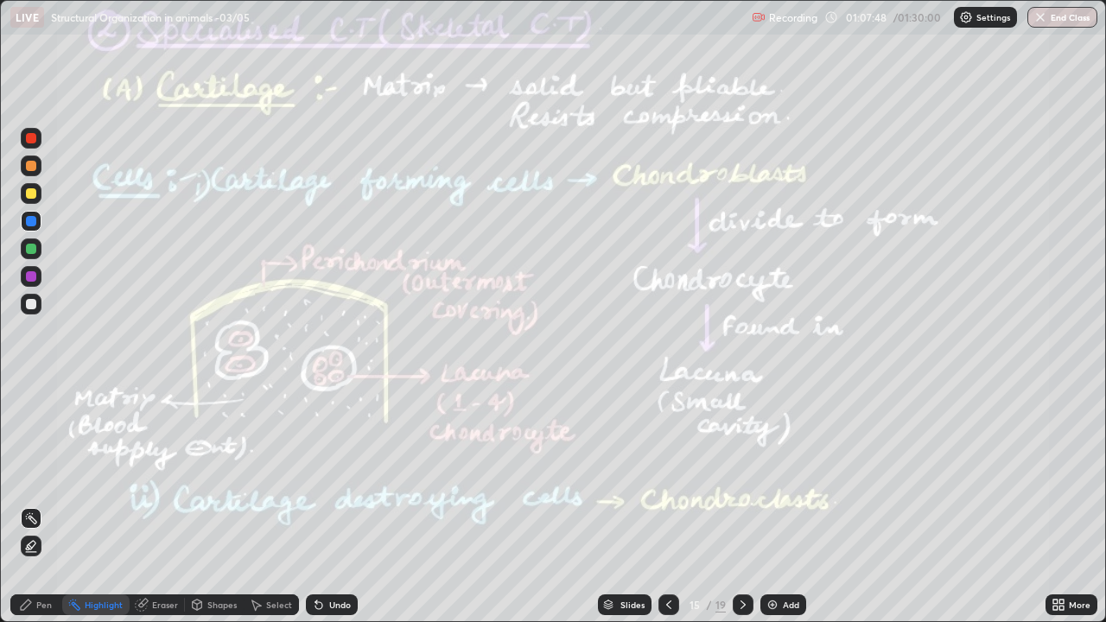
click at [26, 191] on div at bounding box center [31, 193] width 10 height 10
click at [29, 221] on div at bounding box center [31, 221] width 10 height 10
click at [35, 504] on div "Pen" at bounding box center [36, 604] width 52 height 21
click at [28, 302] on div at bounding box center [31, 304] width 10 height 10
click at [30, 194] on div at bounding box center [31, 193] width 10 height 10
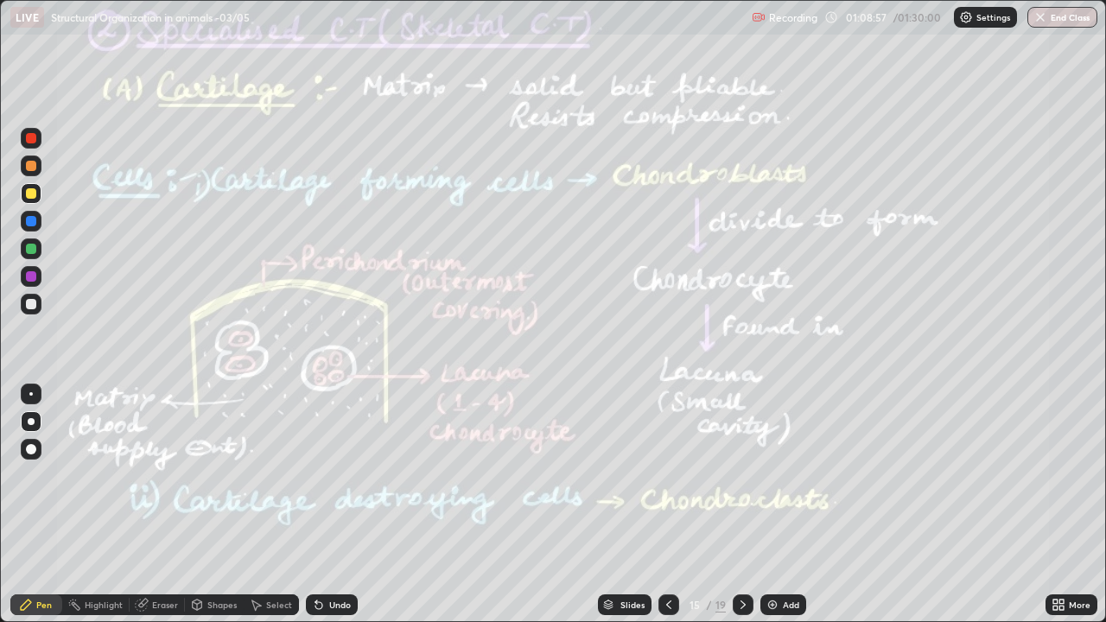
click at [32, 273] on div at bounding box center [31, 276] width 10 height 10
click at [80, 504] on icon at bounding box center [74, 605] width 14 height 14
click at [740, 504] on icon at bounding box center [743, 605] width 14 height 14
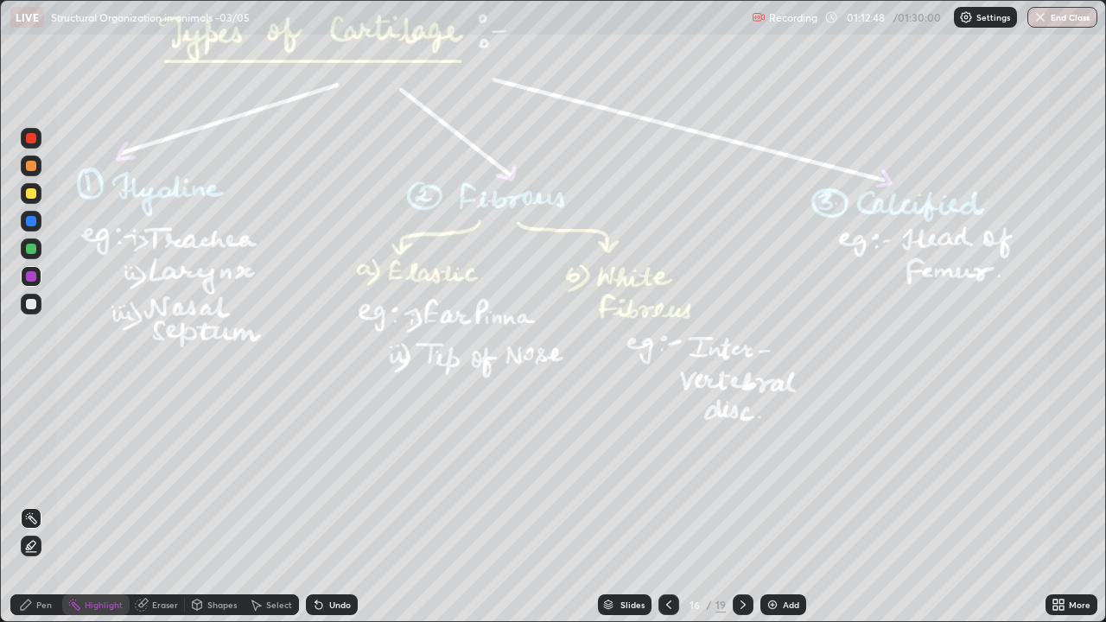
click at [26, 221] on div at bounding box center [31, 221] width 10 height 10
click at [95, 504] on div "Highlight" at bounding box center [104, 604] width 38 height 9
click at [29, 276] on div at bounding box center [31, 276] width 10 height 10
click at [37, 247] on div at bounding box center [31, 248] width 21 height 21
click at [29, 190] on div at bounding box center [31, 193] width 10 height 10
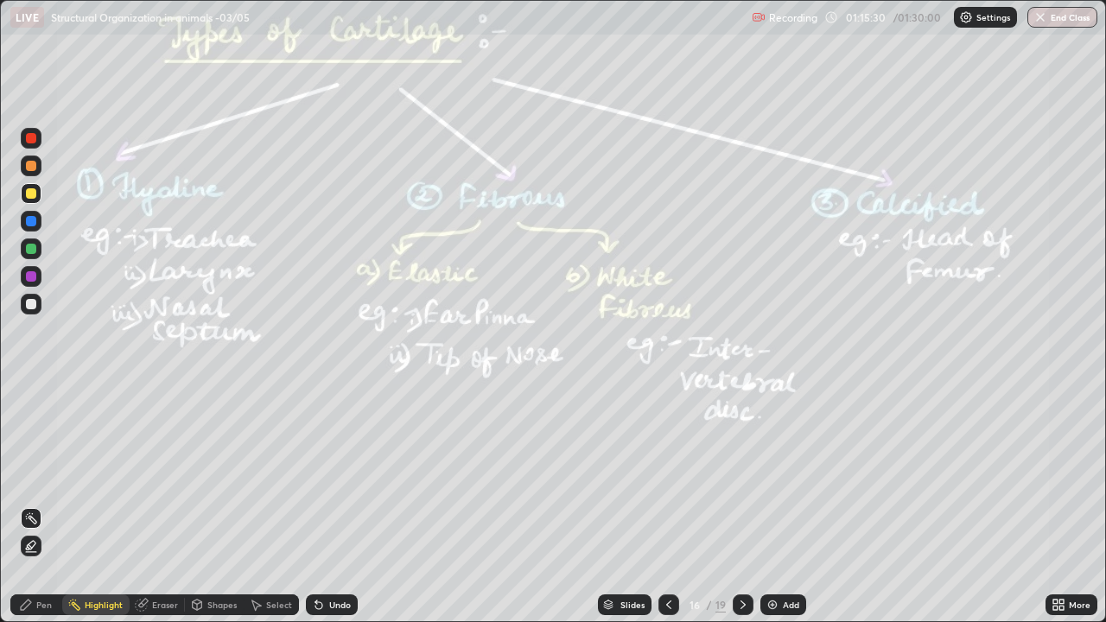
click at [31, 504] on icon at bounding box center [26, 605] width 14 height 14
click at [23, 504] on icon at bounding box center [26, 605] width 14 height 14
click at [92, 504] on div "Highlight" at bounding box center [95, 604] width 67 height 21
click at [21, 504] on div at bounding box center [31, 546] width 21 height 21
click at [32, 504] on icon at bounding box center [26, 605] width 14 height 14
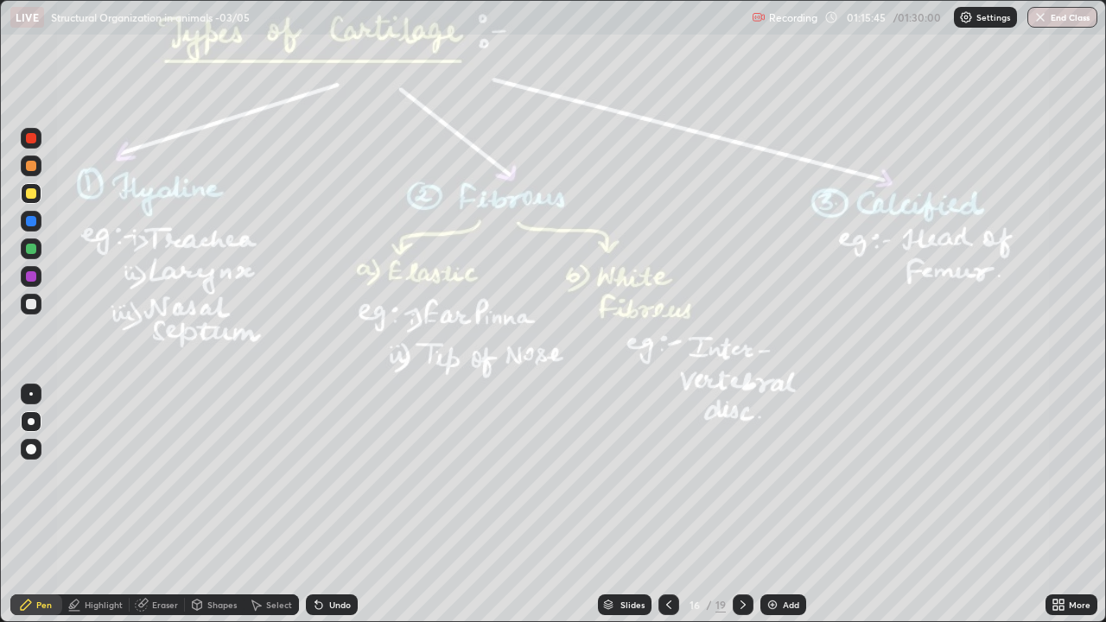
click at [31, 303] on div at bounding box center [31, 304] width 10 height 10
click at [27, 276] on div at bounding box center [31, 276] width 10 height 10
click at [34, 252] on div at bounding box center [31, 249] width 10 height 10
click at [1051, 19] on button "End Class" at bounding box center [1062, 17] width 70 height 21
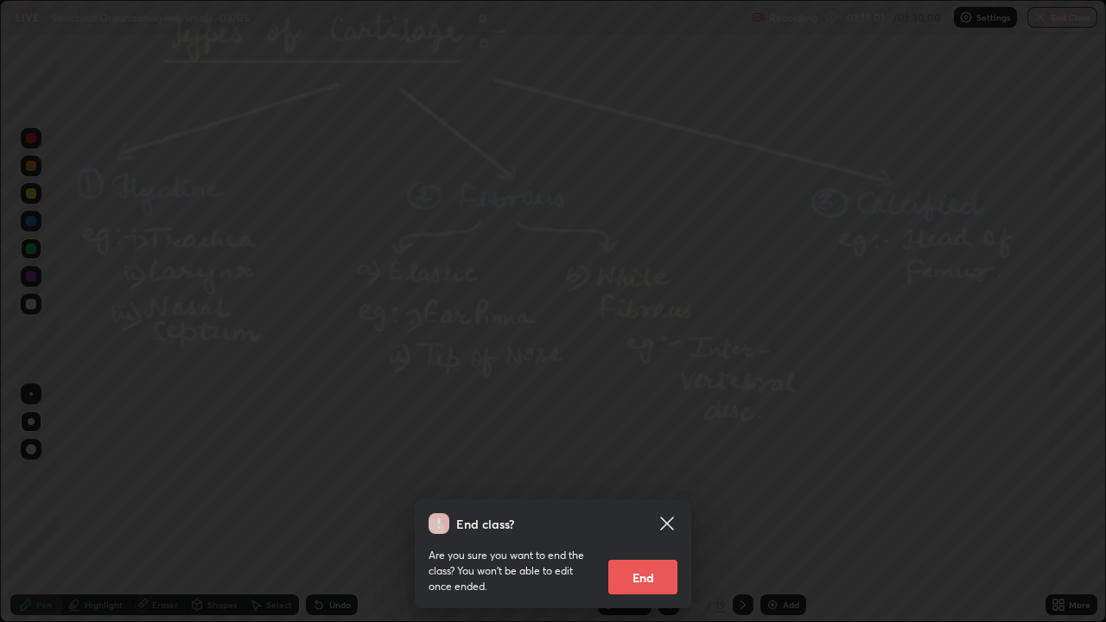
click at [634, 504] on button "End" at bounding box center [642, 577] width 69 height 35
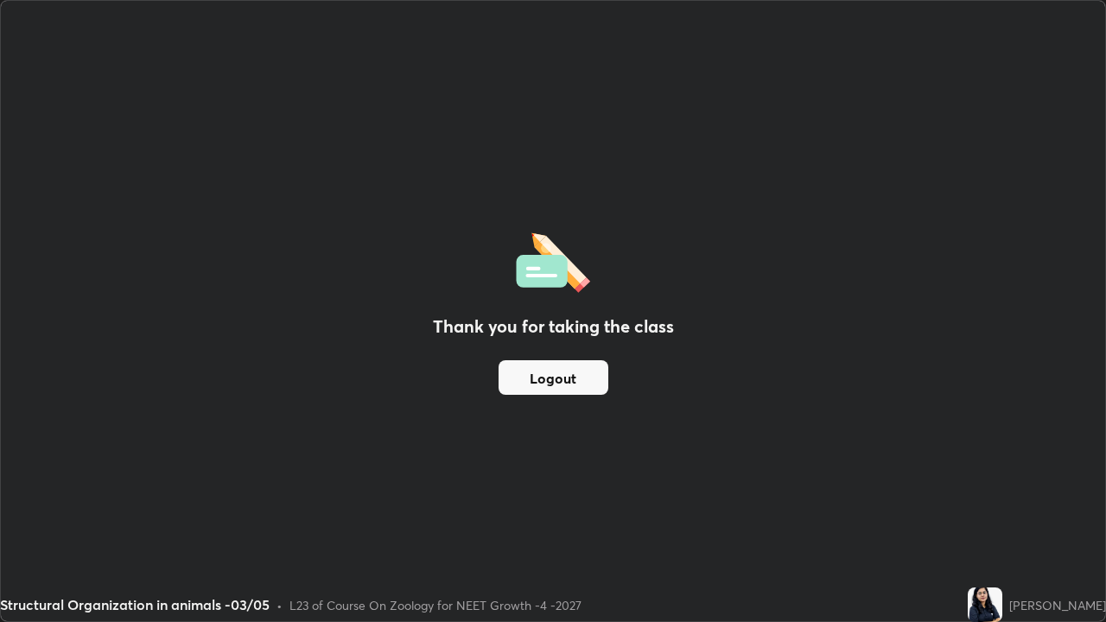
click at [561, 386] on button "Logout" at bounding box center [553, 377] width 110 height 35
